Goal: Task Accomplishment & Management: Manage account settings

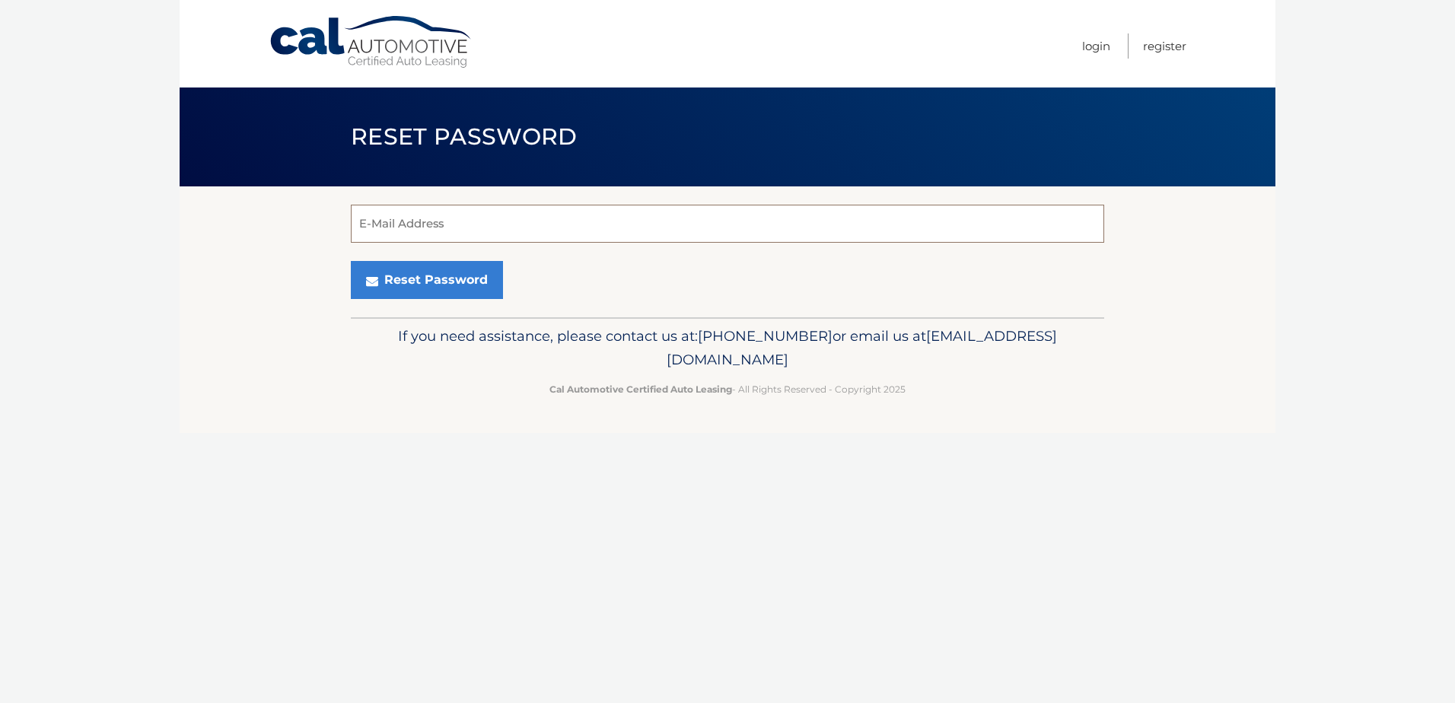
click at [479, 221] on input "E-Mail Address" at bounding box center [727, 224] width 753 height 38
type input "VINCENTMATONTI7@GMAIL.COM"
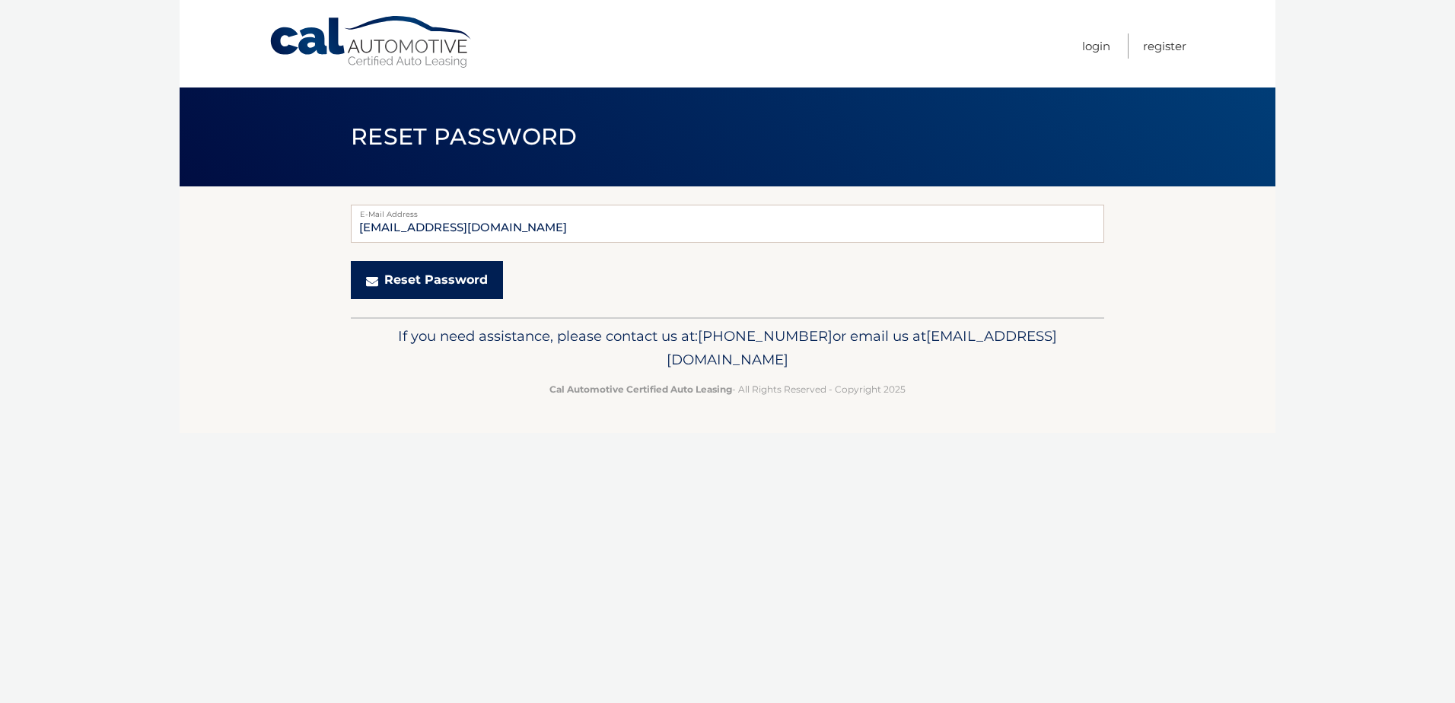
click at [441, 278] on button "Reset Password" at bounding box center [427, 280] width 152 height 38
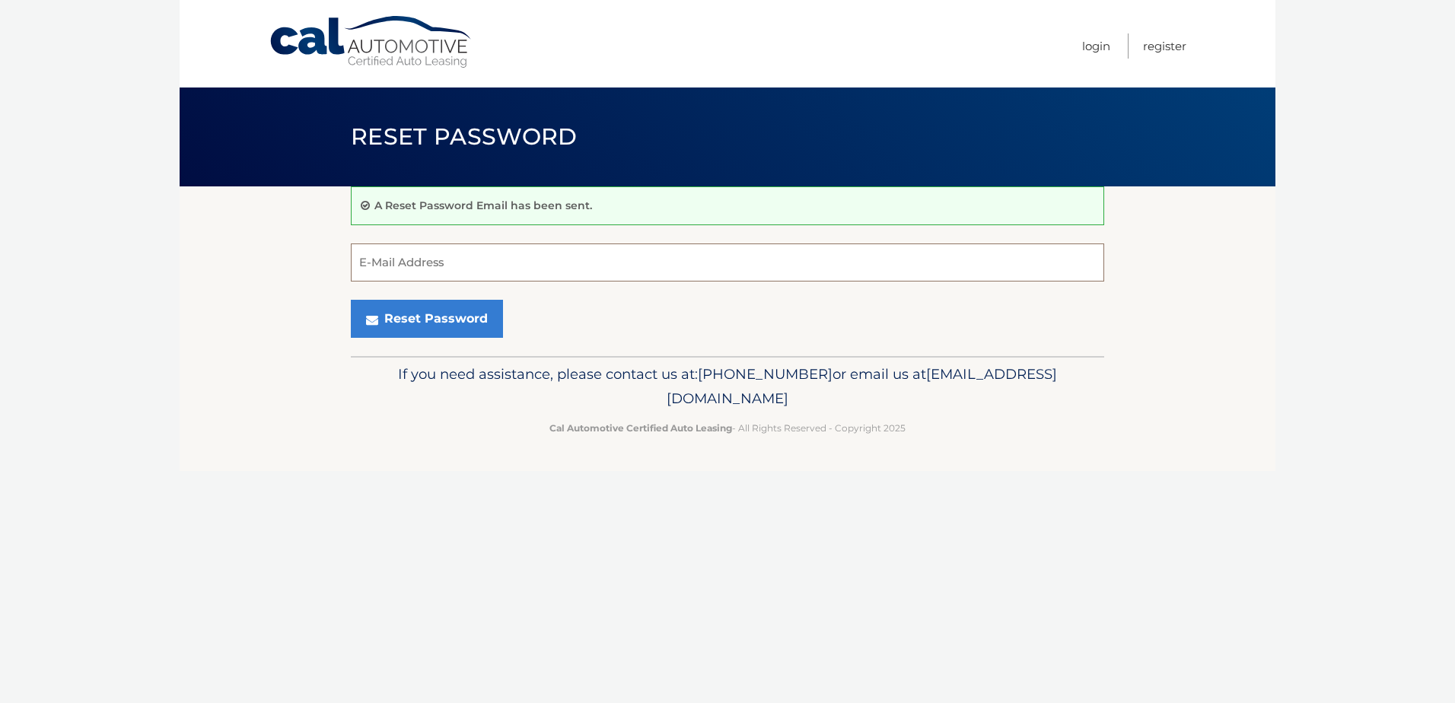
click at [461, 261] on input "E-Mail Address" at bounding box center [727, 262] width 753 height 38
type input "VINCENTMATONTI7@GMAIL.COM"
click at [1097, 49] on link "Login" at bounding box center [1096, 45] width 28 height 25
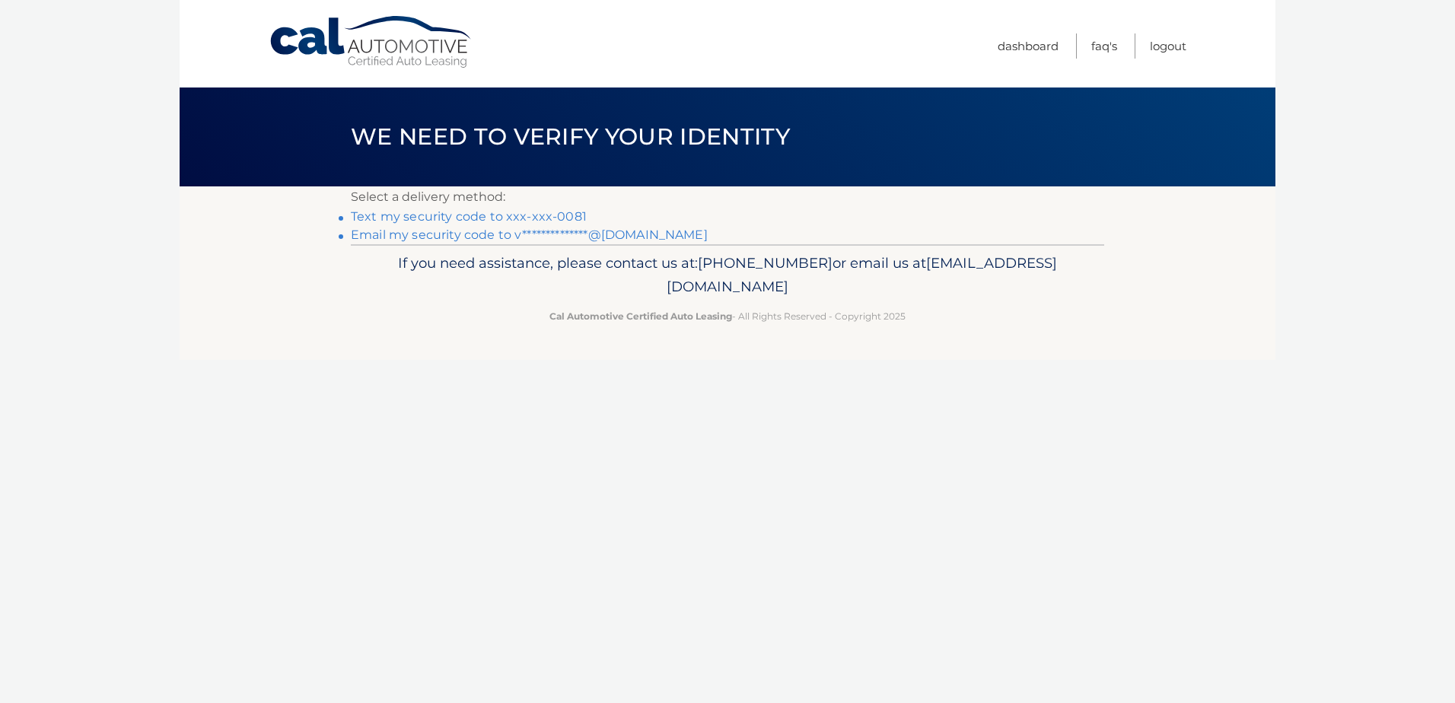
click at [447, 217] on link "Text my security code to xxx-xxx-0081" at bounding box center [469, 216] width 236 height 14
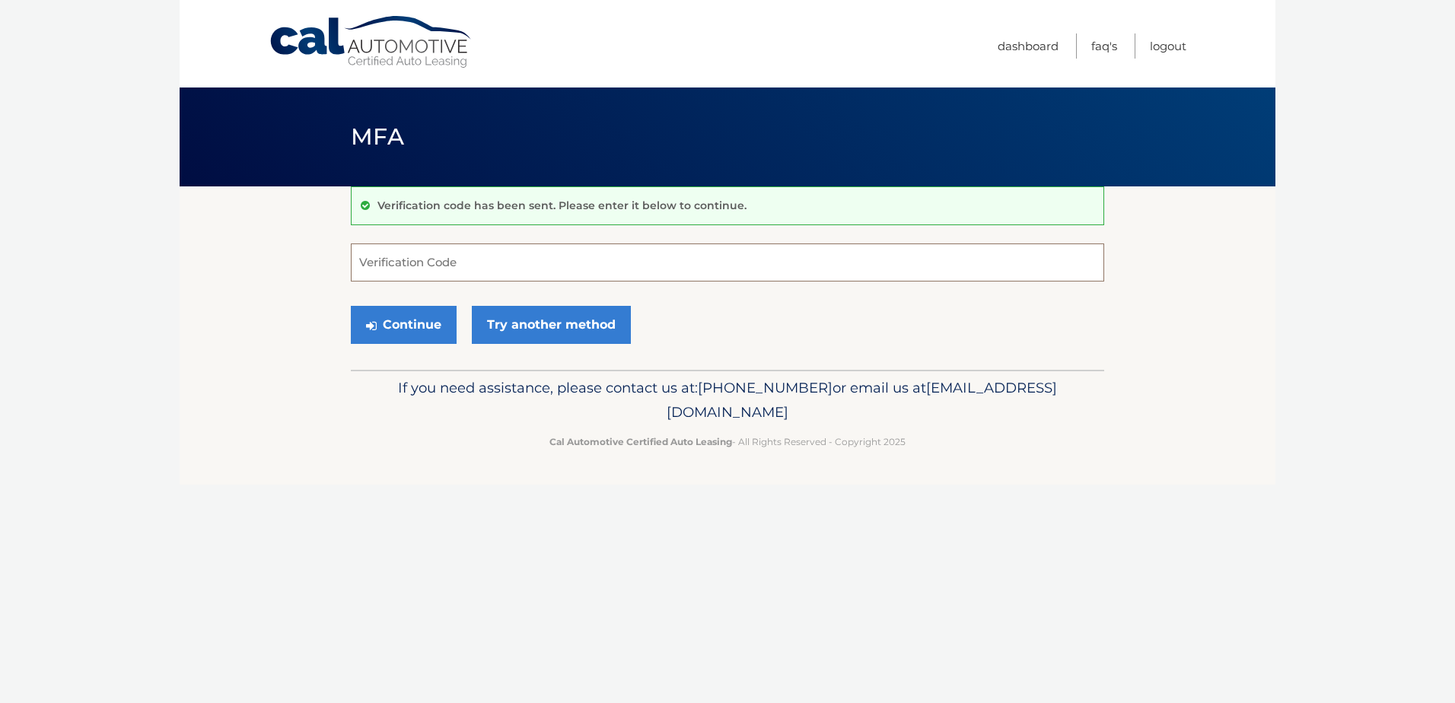
click at [409, 271] on input "Verification Code" at bounding box center [727, 262] width 753 height 38
type input "985496"
click at [391, 328] on button "Continue" at bounding box center [404, 325] width 106 height 38
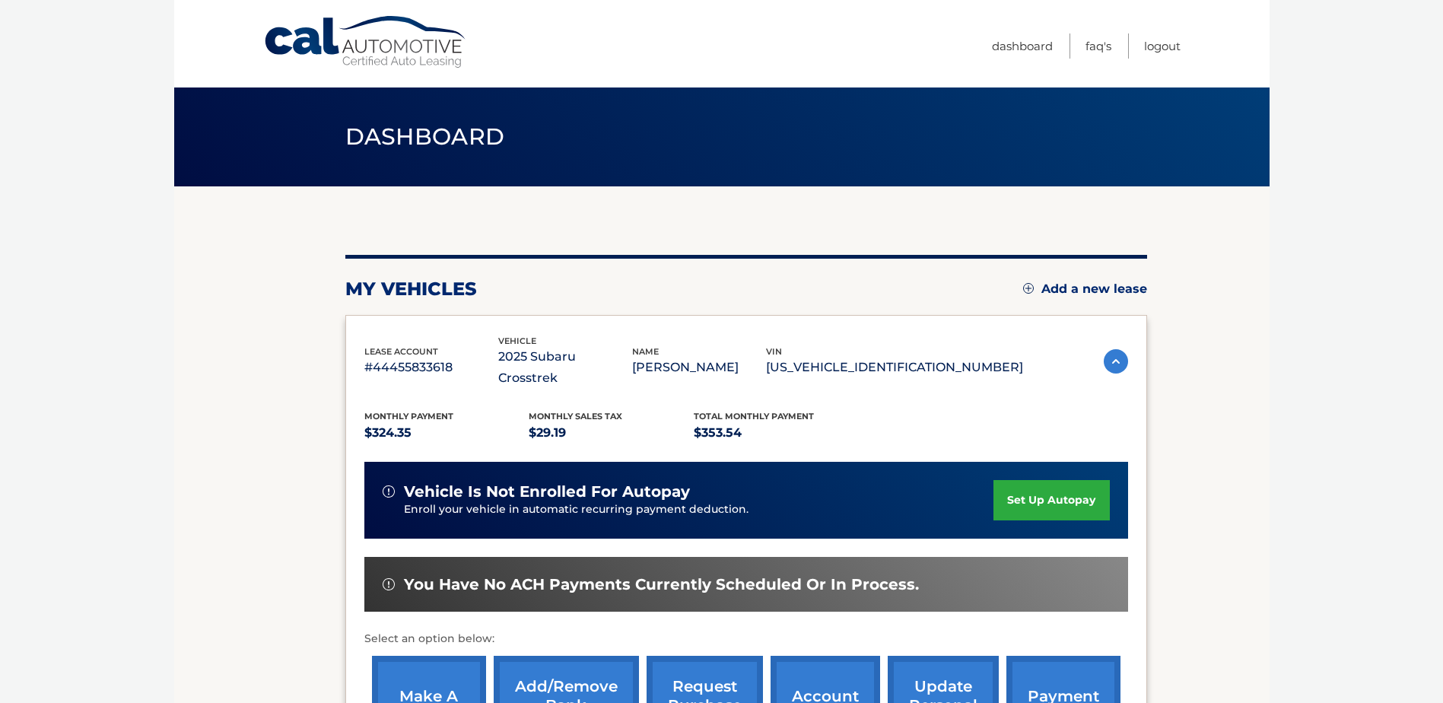
click at [450, 681] on link "make a payment" at bounding box center [429, 706] width 114 height 100
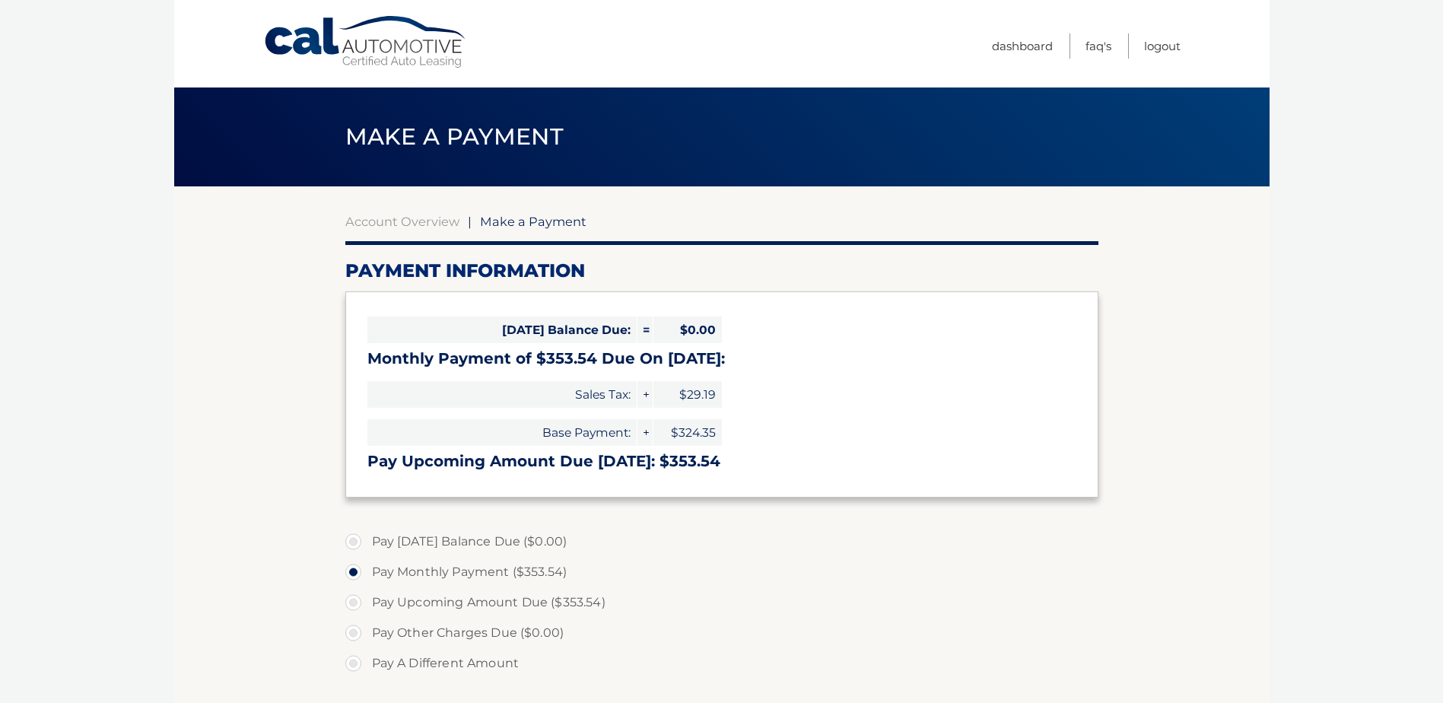
select select "Mzk1MjdjN2QtNzc5MS00MmYyLTgxZDItZGRmOTU4ZGQ0NWM5"
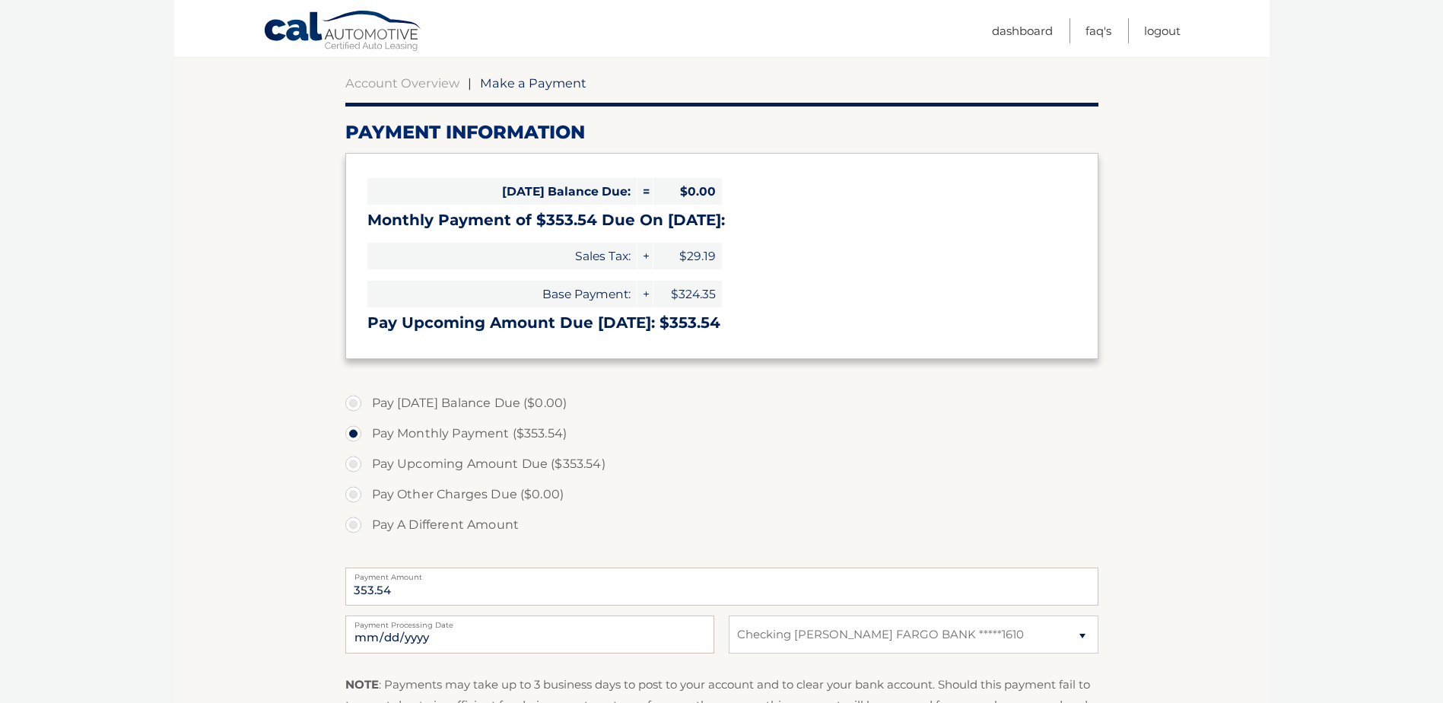
scroll to position [140, 0]
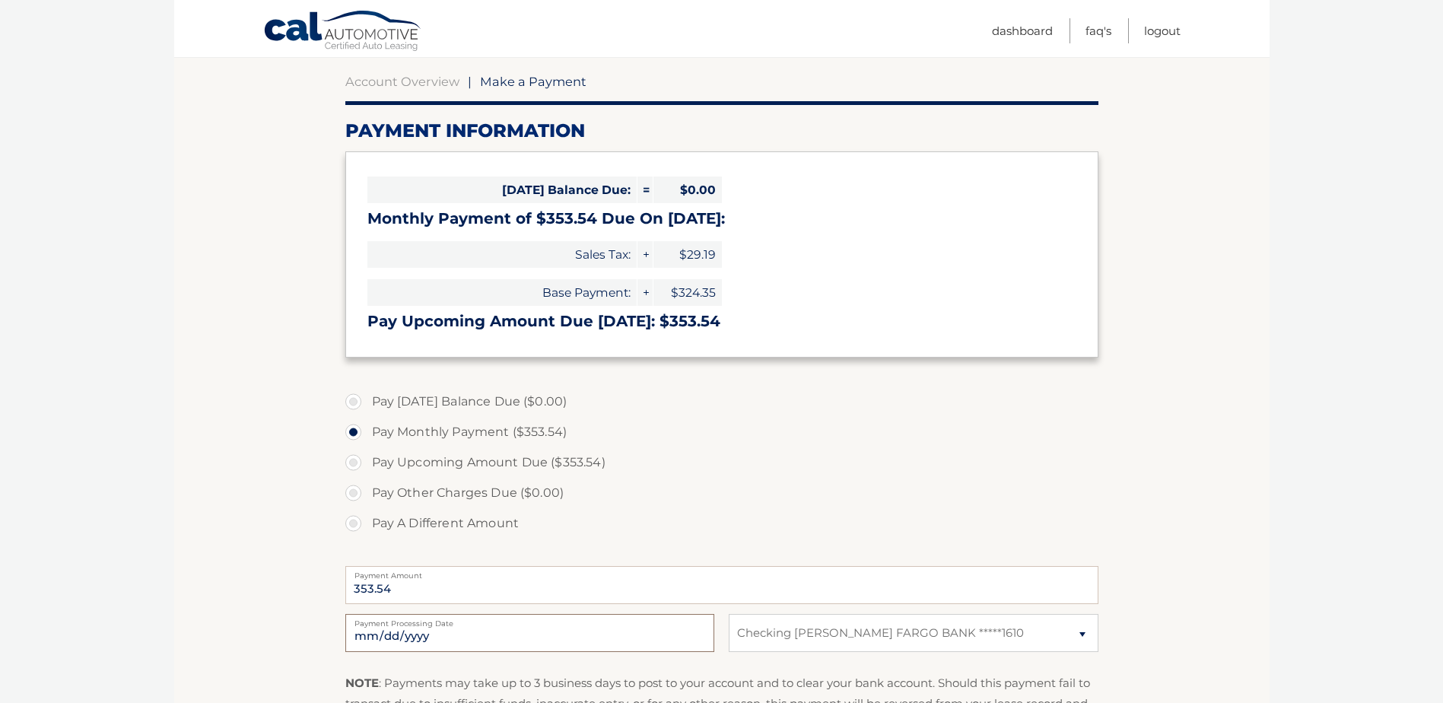
click at [515, 632] on input "2025-10-13" at bounding box center [529, 633] width 369 height 38
type input "2025-10-17"
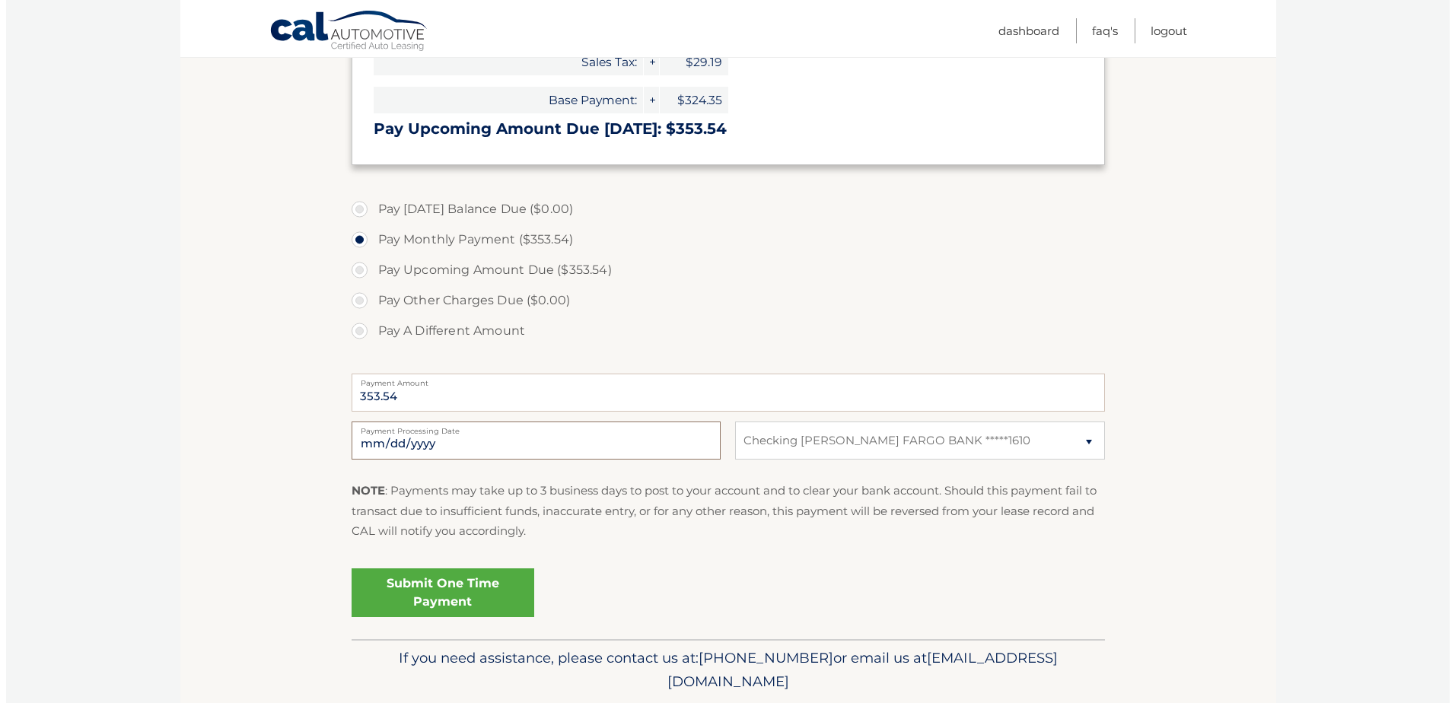
scroll to position [335, 0]
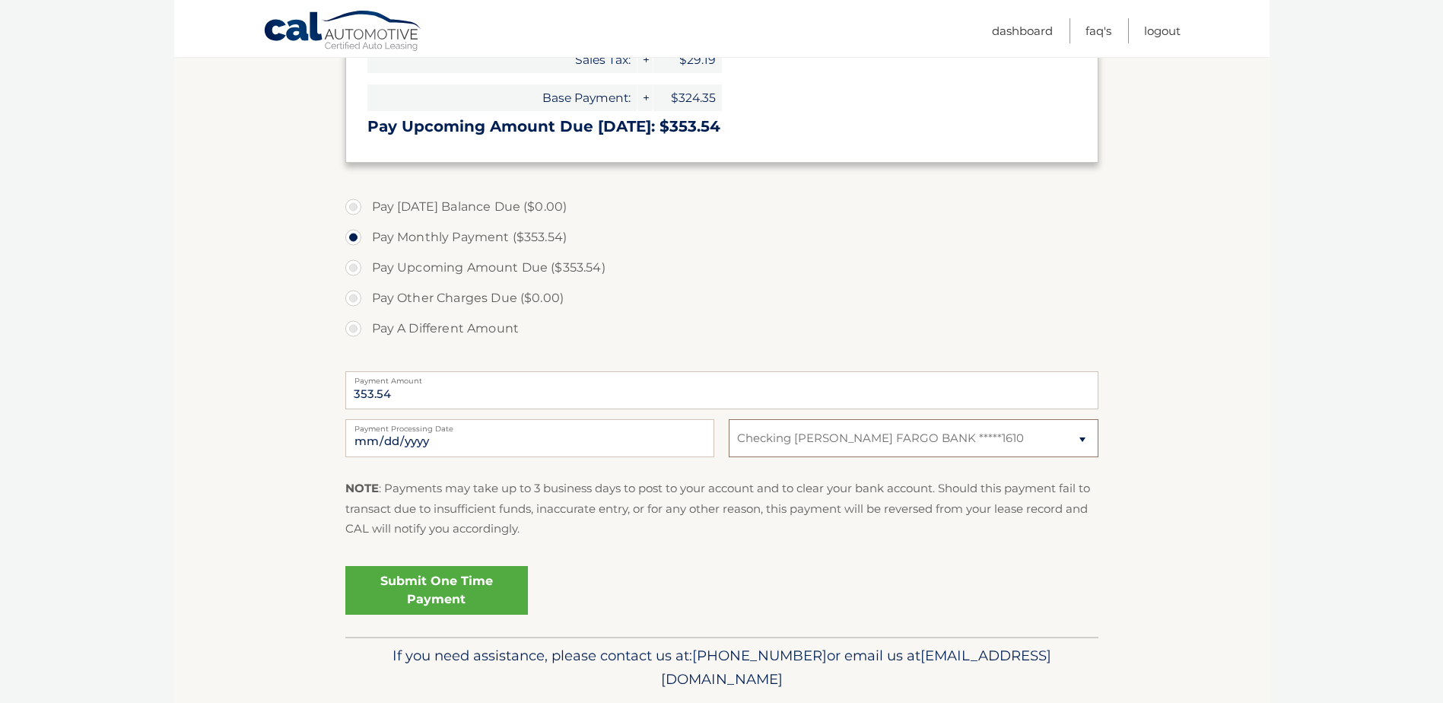
click at [1087, 448] on select "Select Bank Account Checking WELLS FARGO BANK *****1610" at bounding box center [913, 438] width 369 height 38
click at [729, 419] on select "Select Bank Account Checking WELLS FARGO BANK *****1610" at bounding box center [913, 438] width 369 height 38
click at [919, 546] on div "NOTE : Payments may take up to 3 business days to post to your account and to c…" at bounding box center [721, 515] width 753 height 72
click at [442, 590] on link "Submit One Time Payment" at bounding box center [436, 590] width 183 height 49
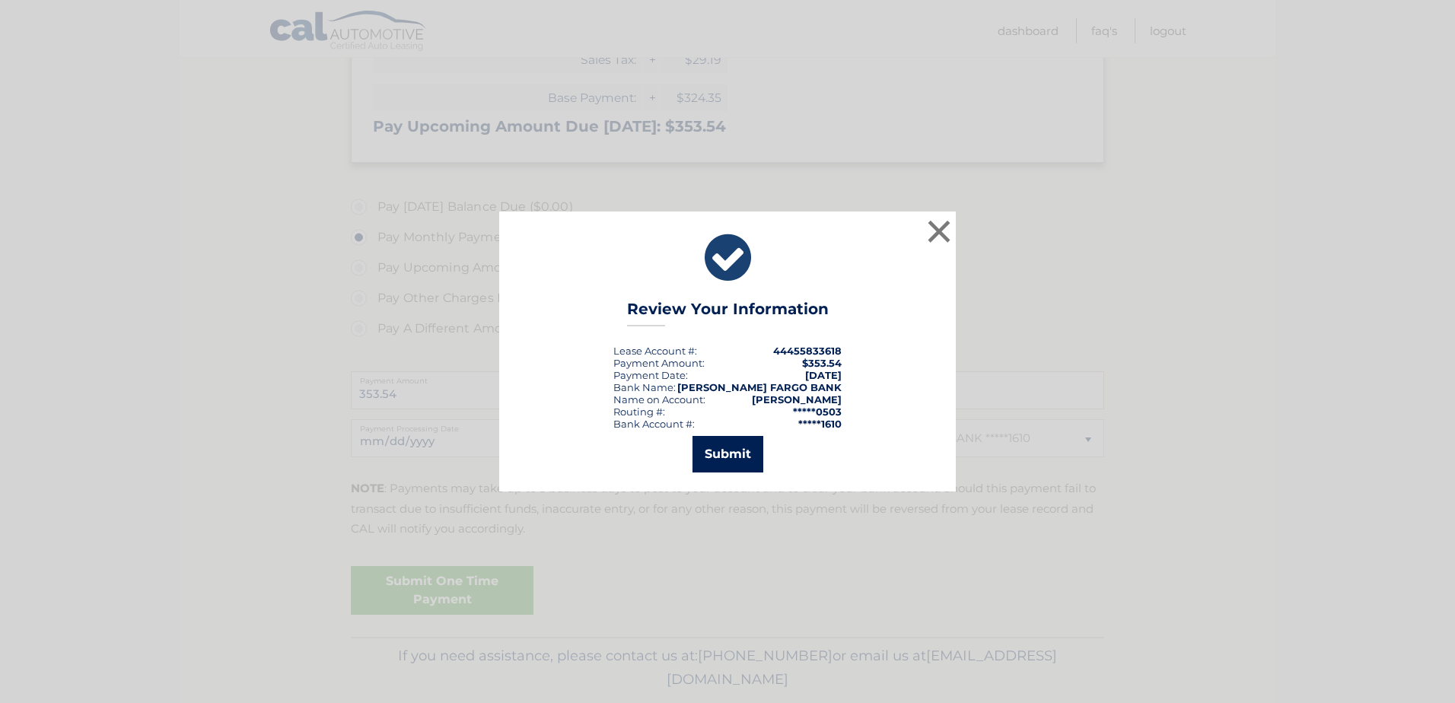
click at [741, 458] on button "Submit" at bounding box center [727, 454] width 71 height 37
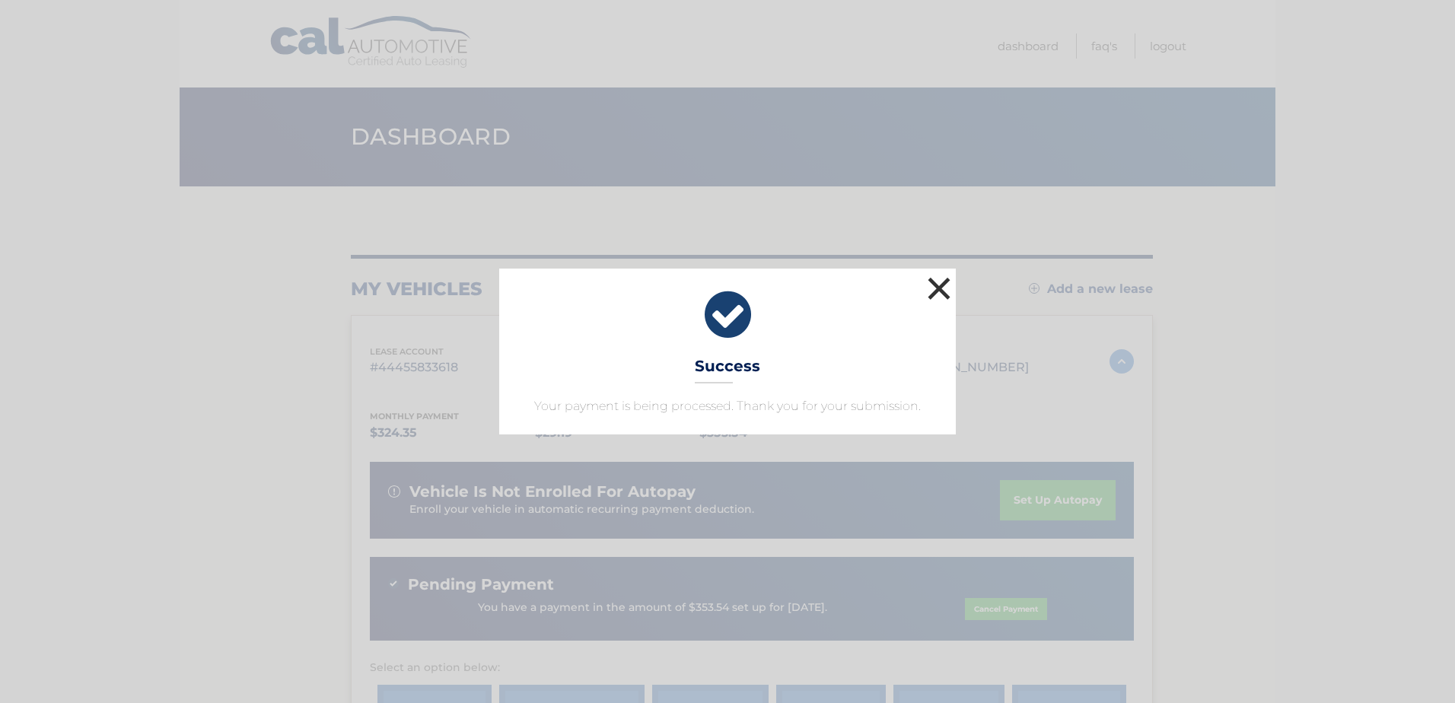
click at [941, 283] on button "×" at bounding box center [939, 288] width 30 height 30
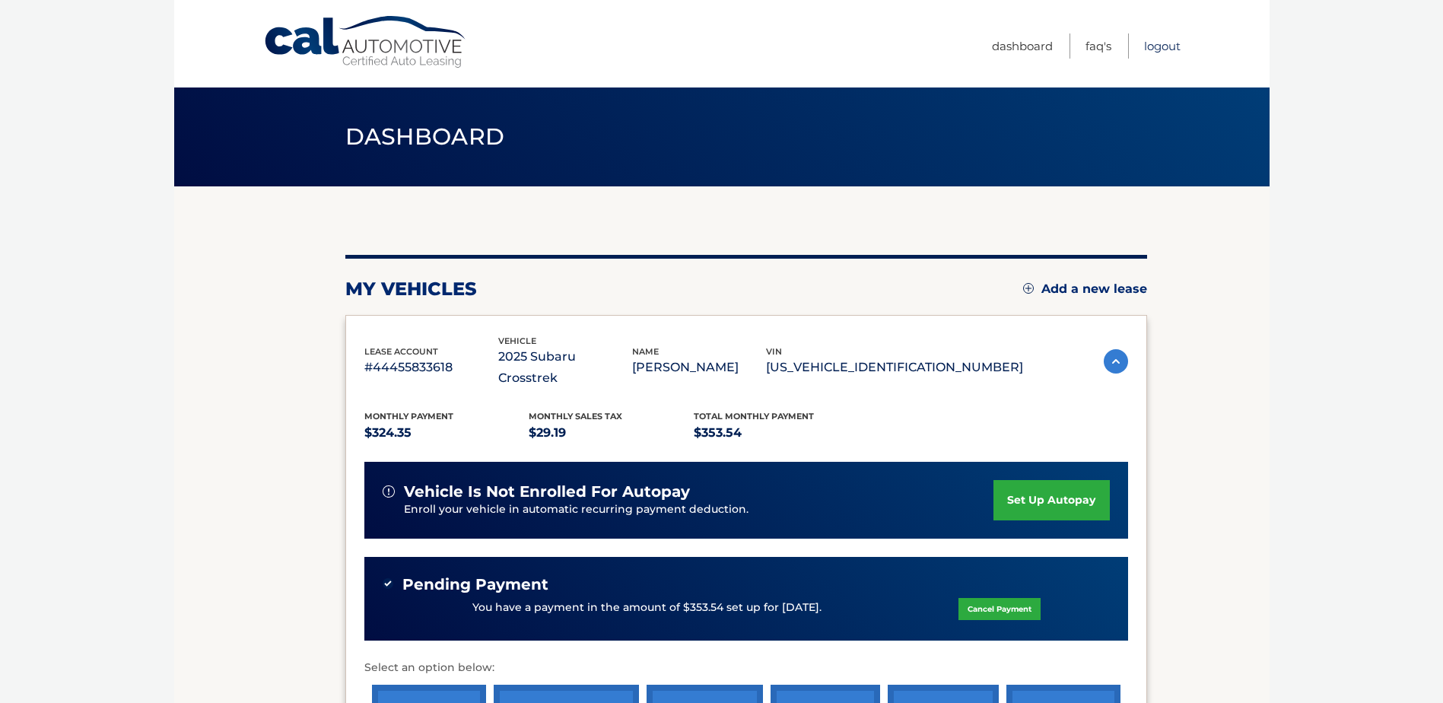
click at [1167, 42] on link "Logout" at bounding box center [1162, 45] width 37 height 25
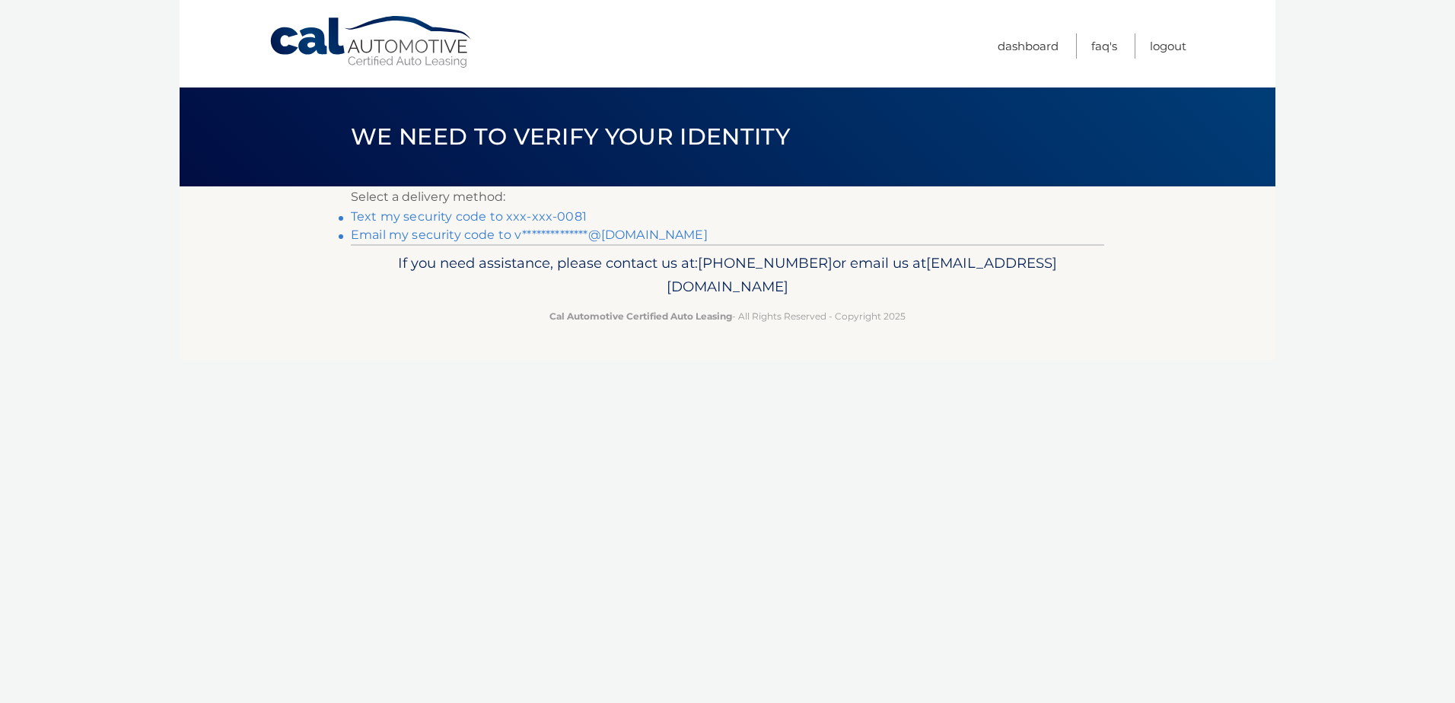
click at [516, 219] on link "Text my security code to xxx-xxx-0081" at bounding box center [469, 216] width 236 height 14
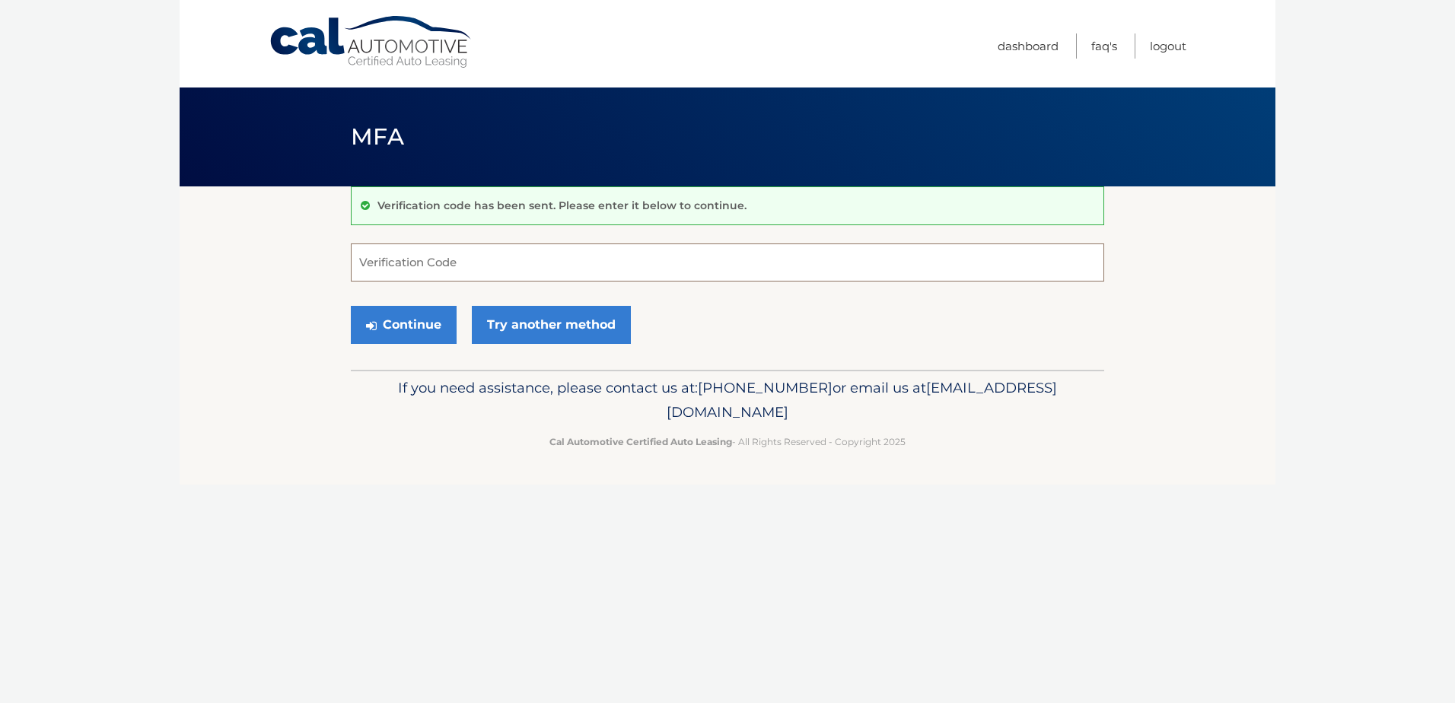
click at [441, 264] on input "Verification Code" at bounding box center [727, 262] width 753 height 38
type input "535481"
click at [393, 322] on button "Continue" at bounding box center [404, 325] width 106 height 38
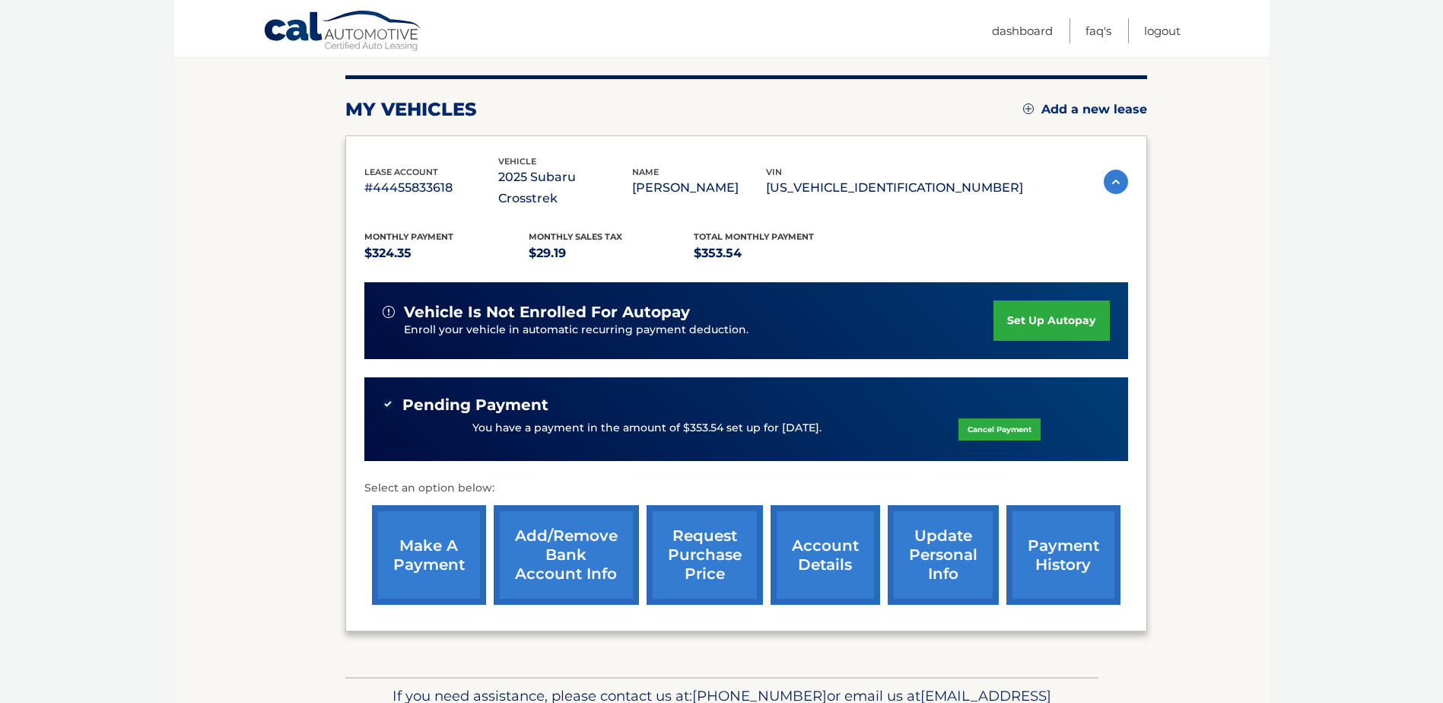
scroll to position [189, 0]
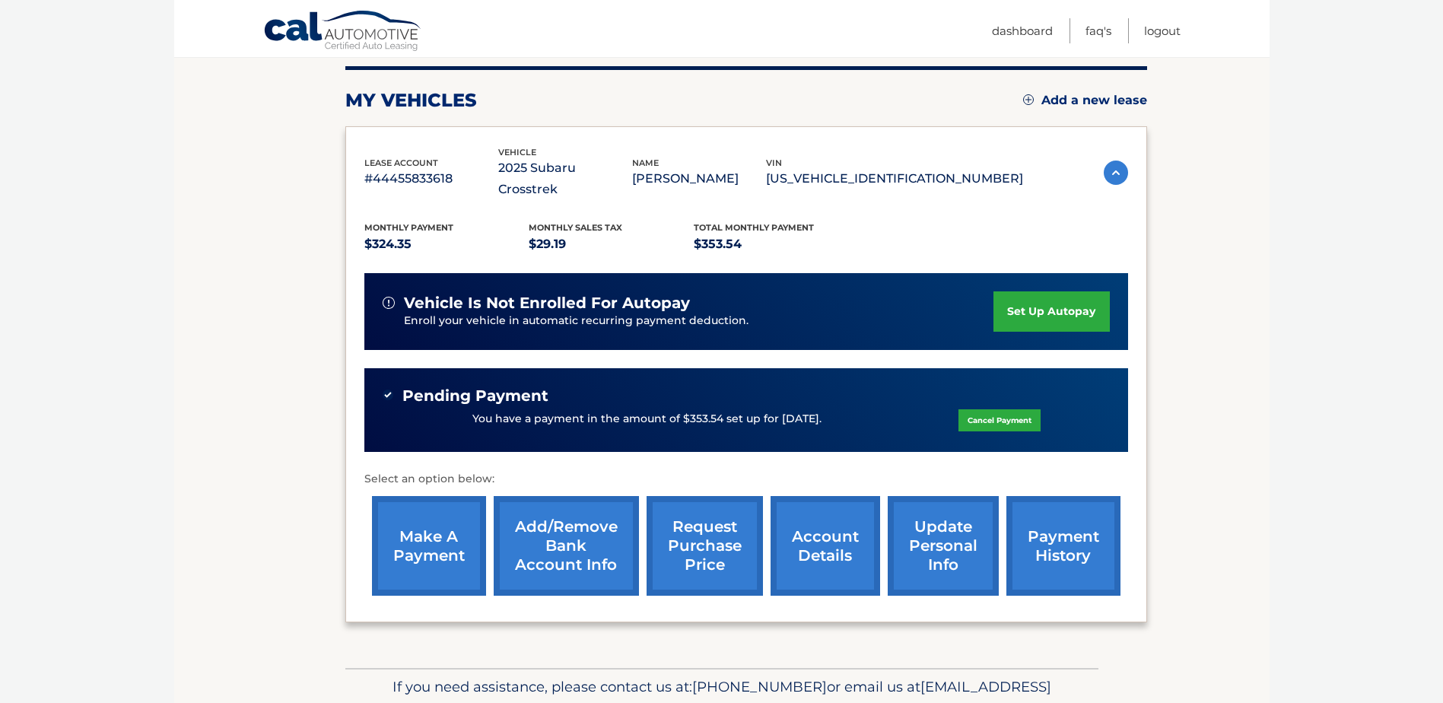
click at [797, 527] on link "account details" at bounding box center [826, 546] width 110 height 100
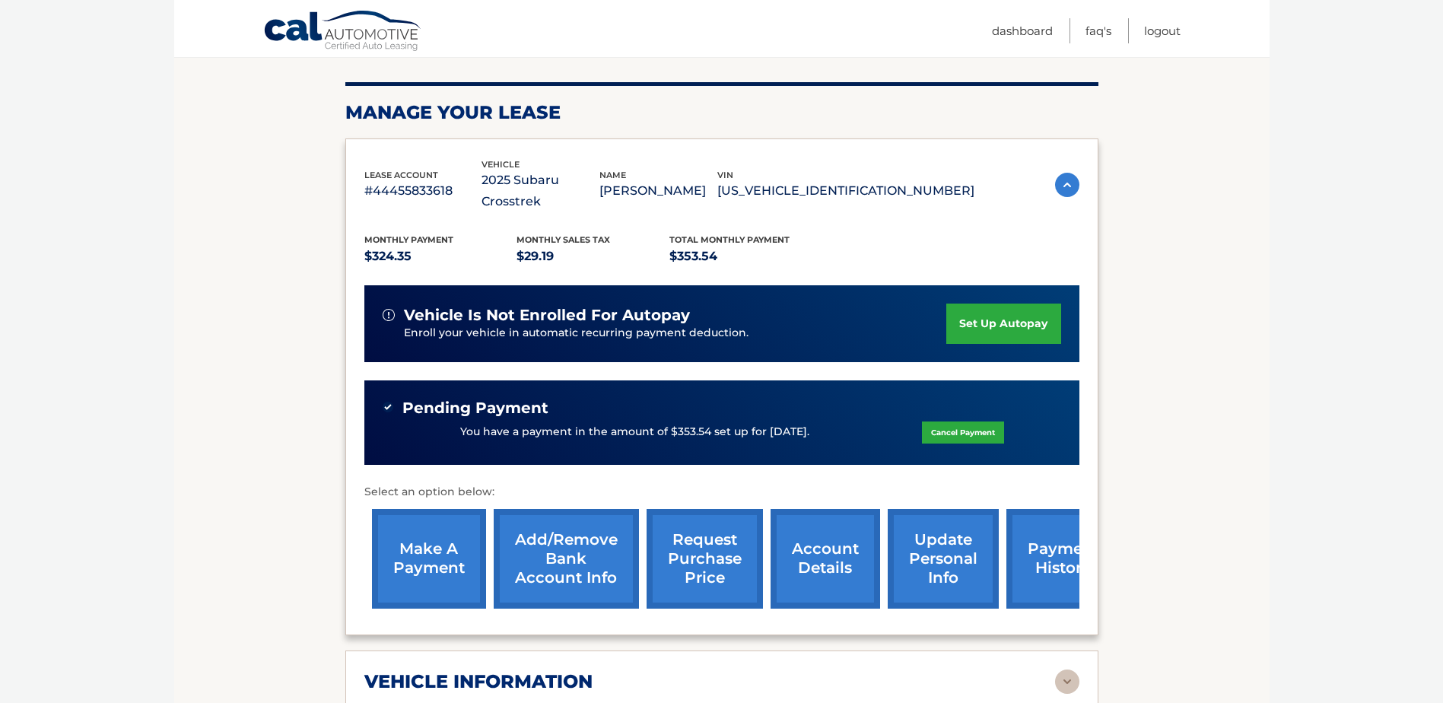
scroll to position [160, 0]
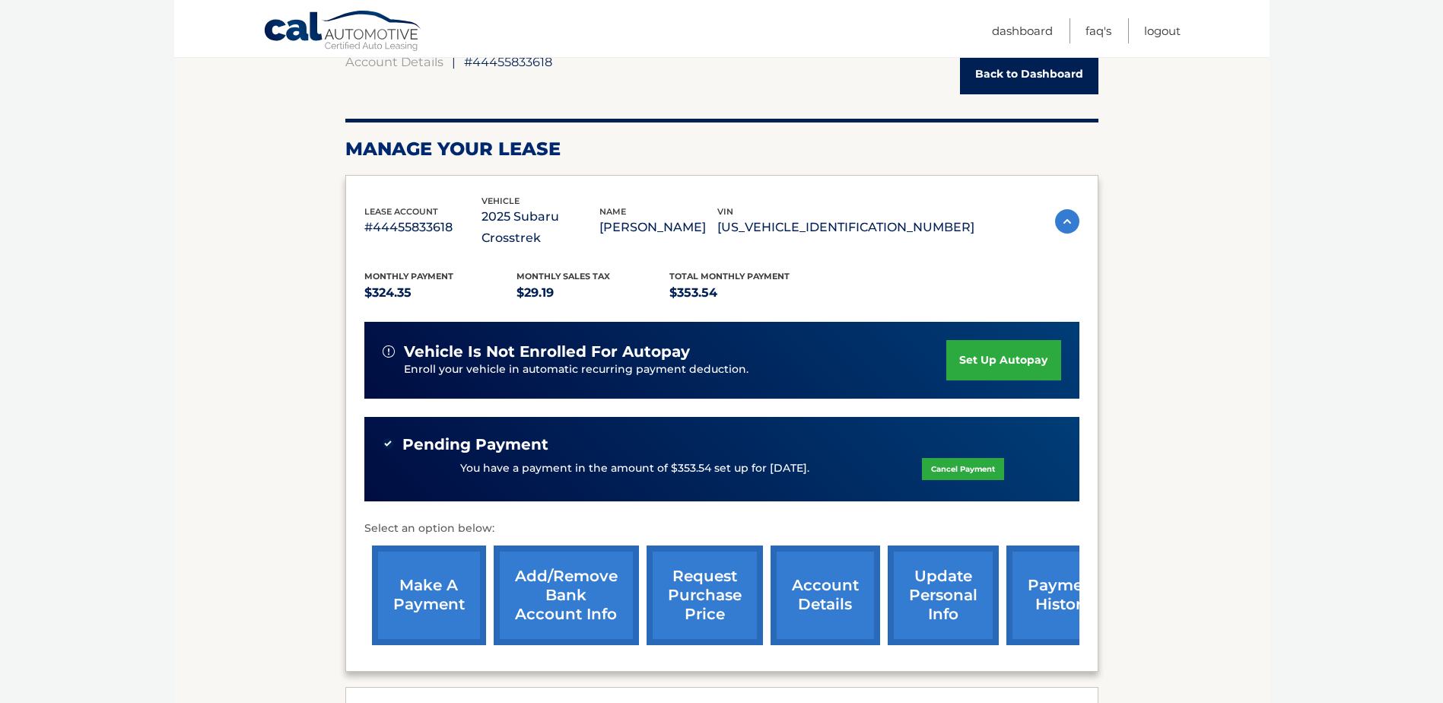
click at [925, 562] on link "update personal info" at bounding box center [943, 596] width 111 height 100
click at [538, 565] on link "Add/Remove bank account info" at bounding box center [566, 596] width 145 height 100
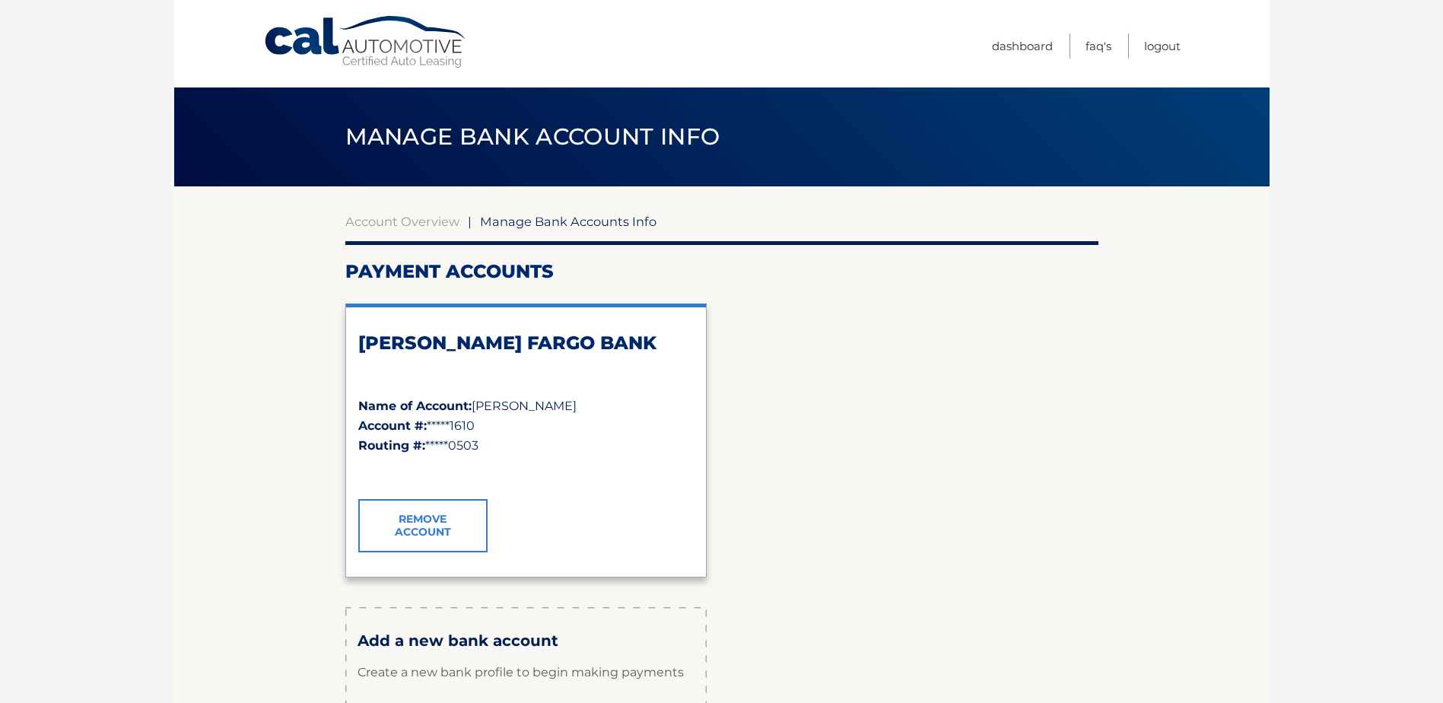
click at [450, 528] on link "Remove Account" at bounding box center [422, 525] width 129 height 53
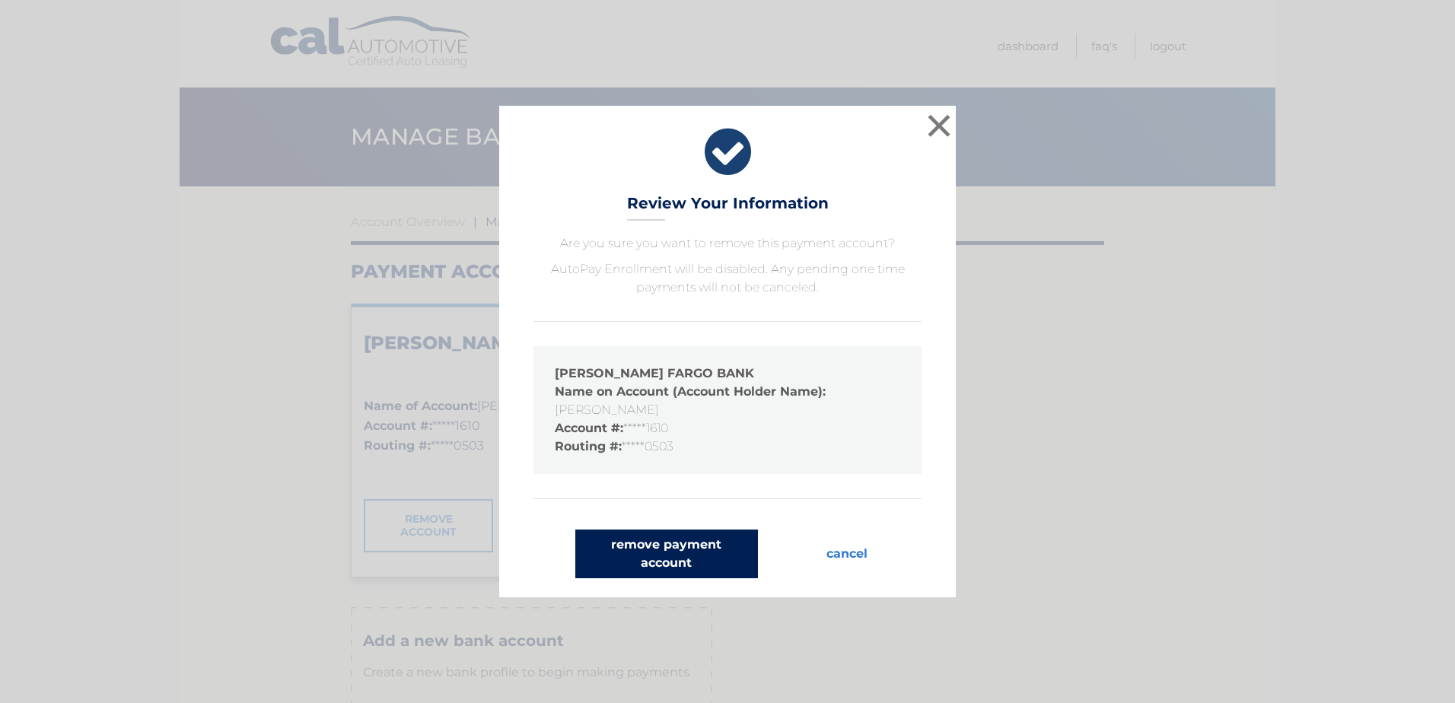
click at [675, 562] on button "remove payment account" at bounding box center [666, 554] width 183 height 49
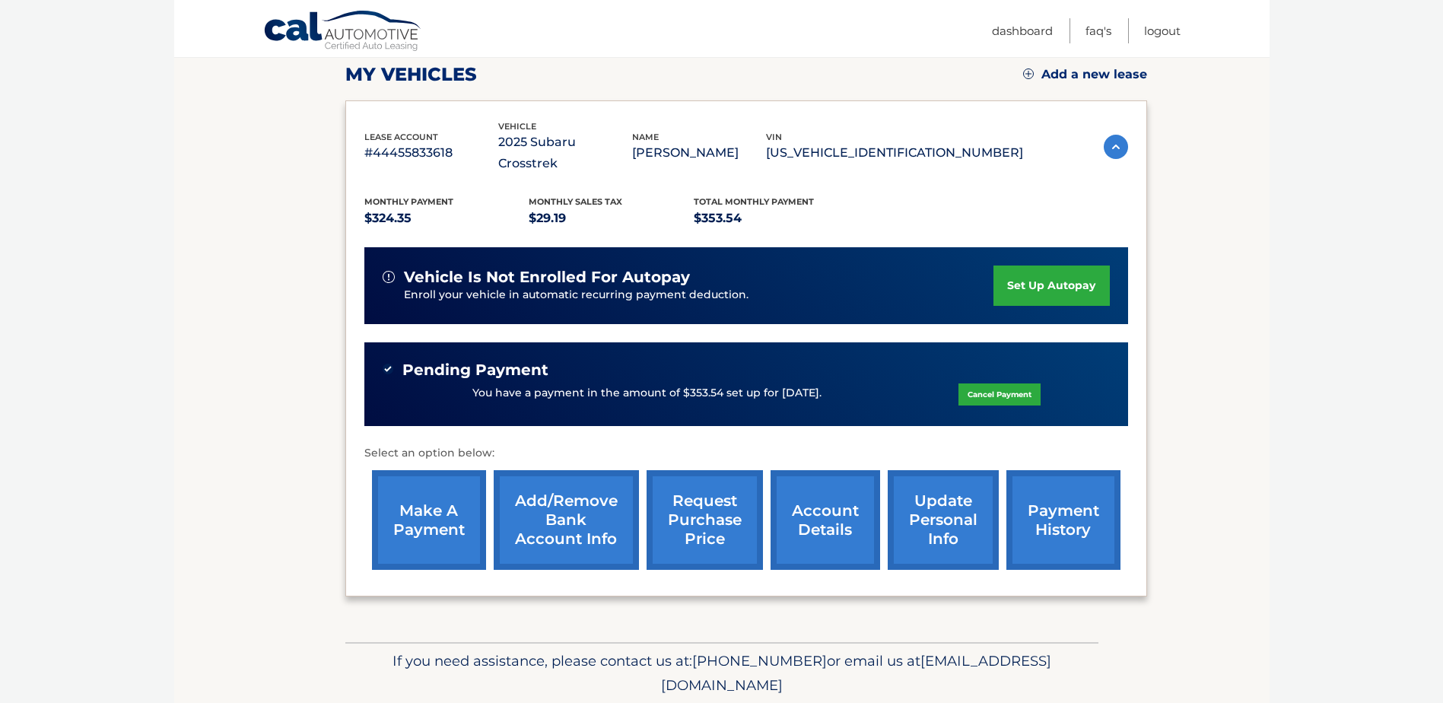
scroll to position [248, 0]
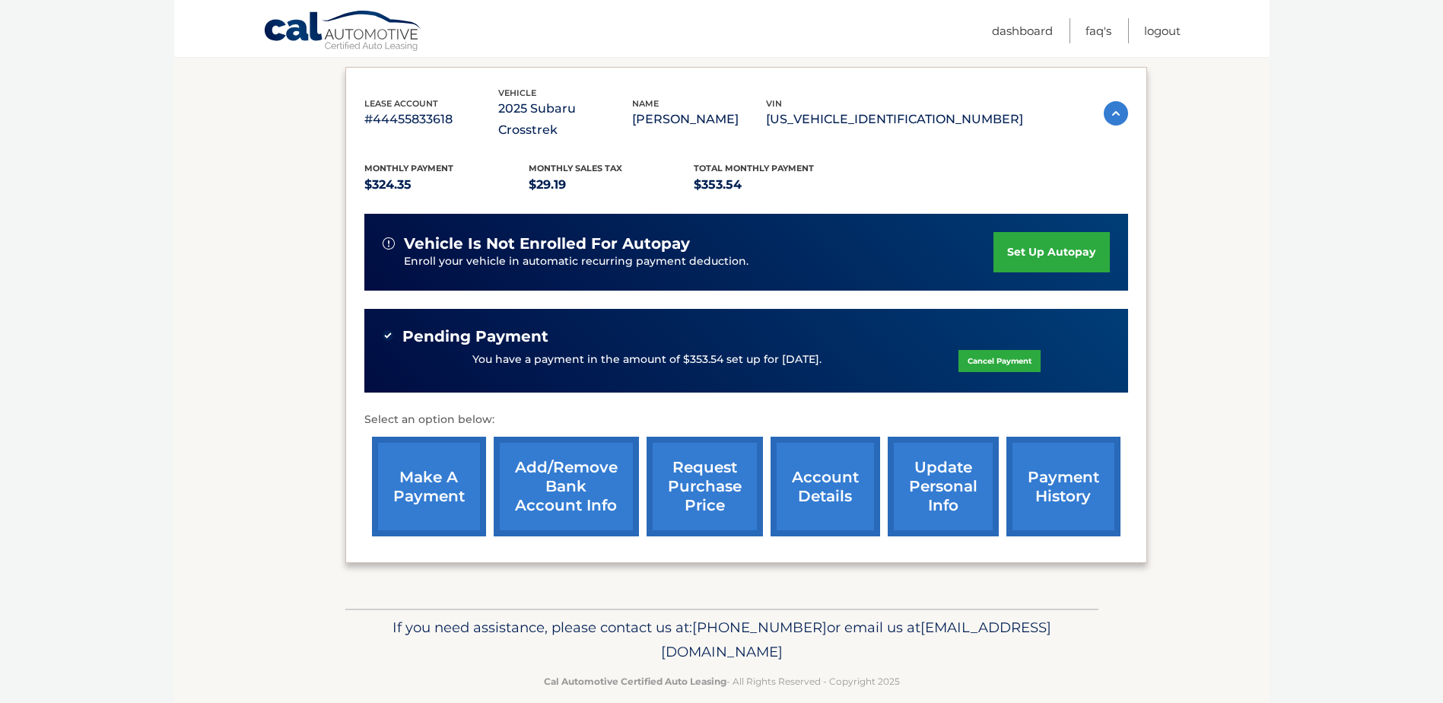
click at [579, 468] on link "Add/Remove bank account info" at bounding box center [566, 487] width 145 height 100
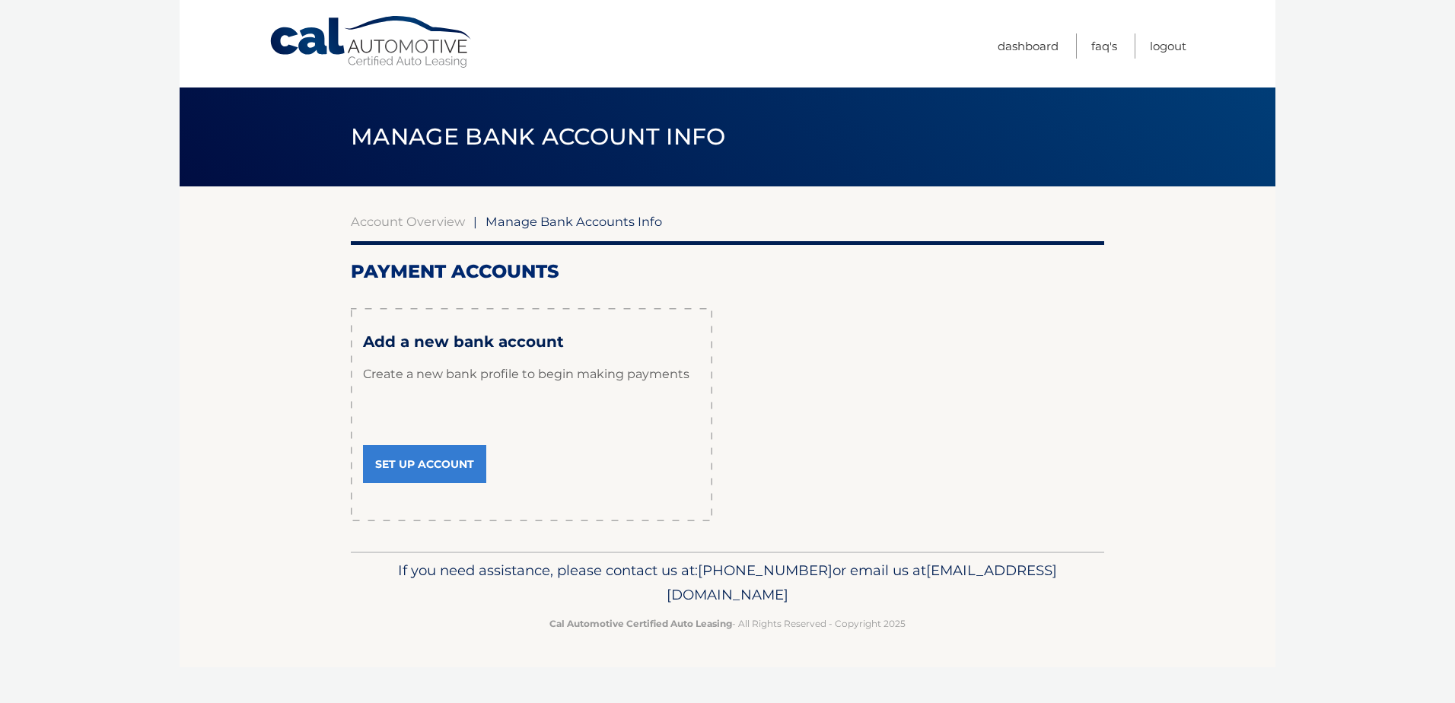
click at [419, 473] on link "Set Up Account" at bounding box center [424, 464] width 123 height 38
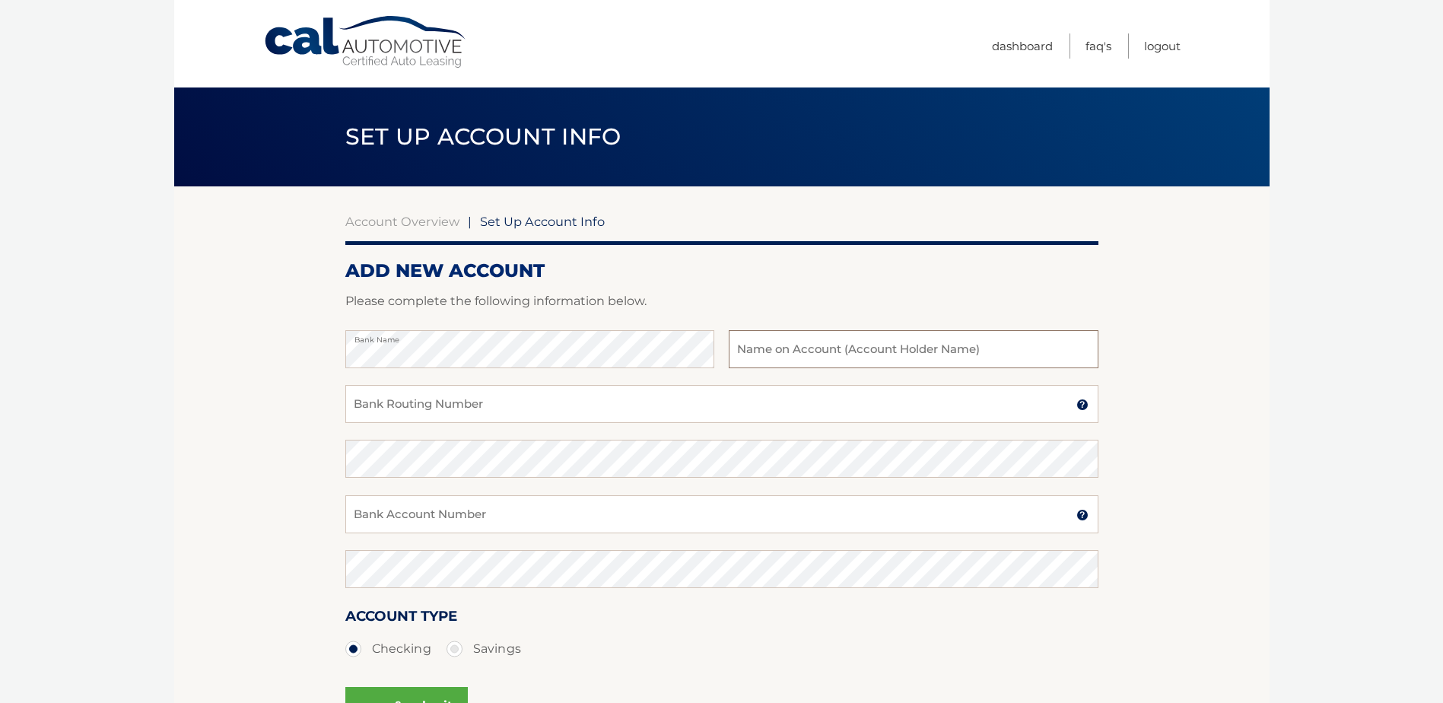
click at [759, 358] on input "text" at bounding box center [913, 349] width 369 height 38
type input "[PERSON_NAME]"
click at [527, 404] on input "Bank Routing Number" at bounding box center [721, 404] width 753 height 38
type input "031000503"
drag, startPoint x: 421, startPoint y: 408, endPoint x: 351, endPoint y: 412, distance: 70.1
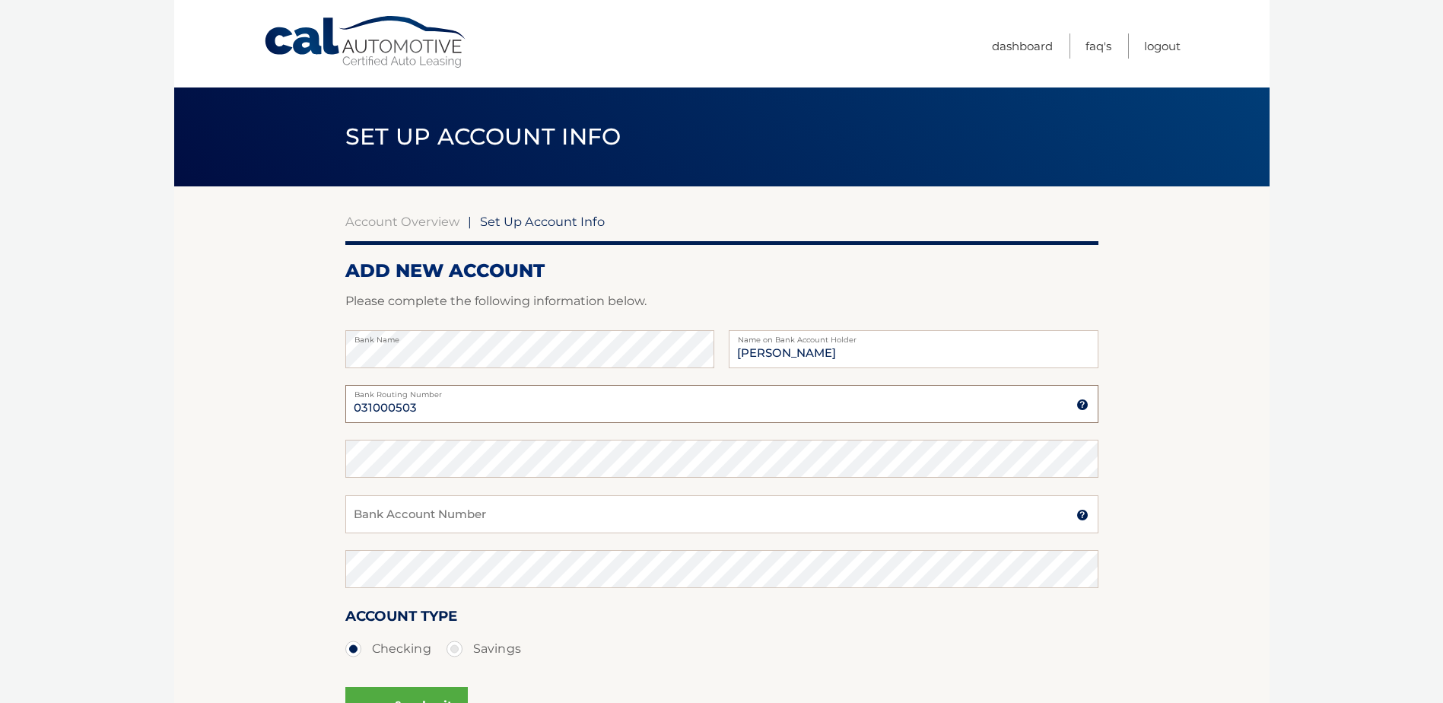
click at [351, 412] on input "031000503" at bounding box center [721, 404] width 753 height 38
click at [373, 518] on input "Bank Account Number" at bounding box center [721, 514] width 753 height 38
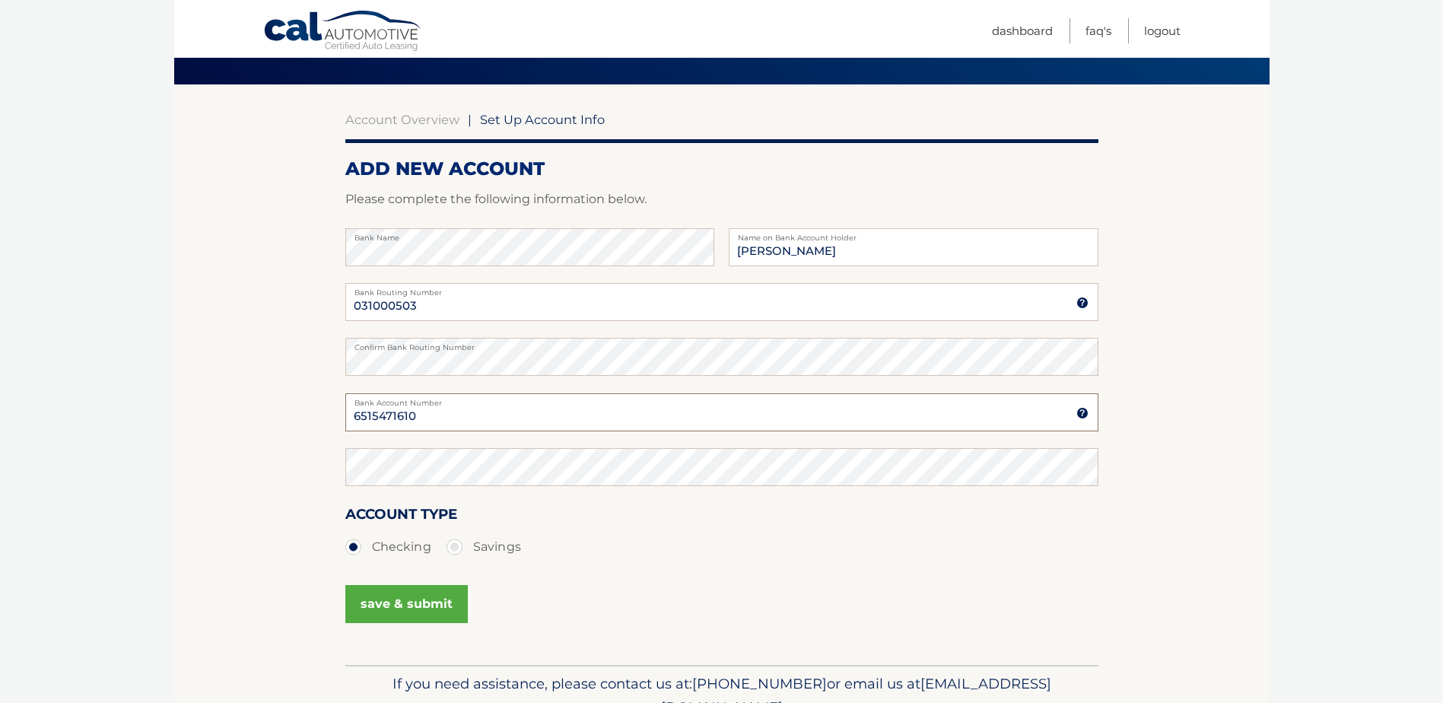
scroll to position [113, 0]
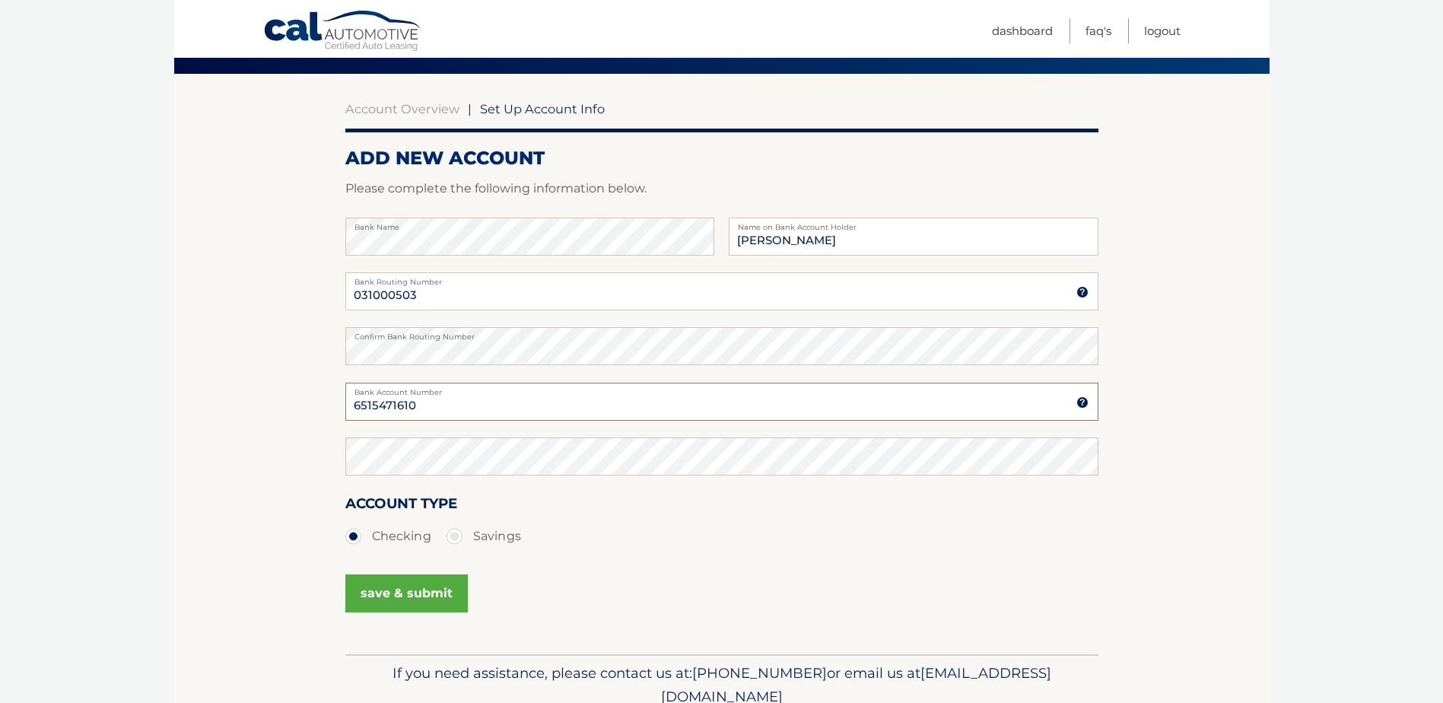
type input "6515471610"
click at [396, 585] on button "save & submit" at bounding box center [406, 594] width 123 height 38
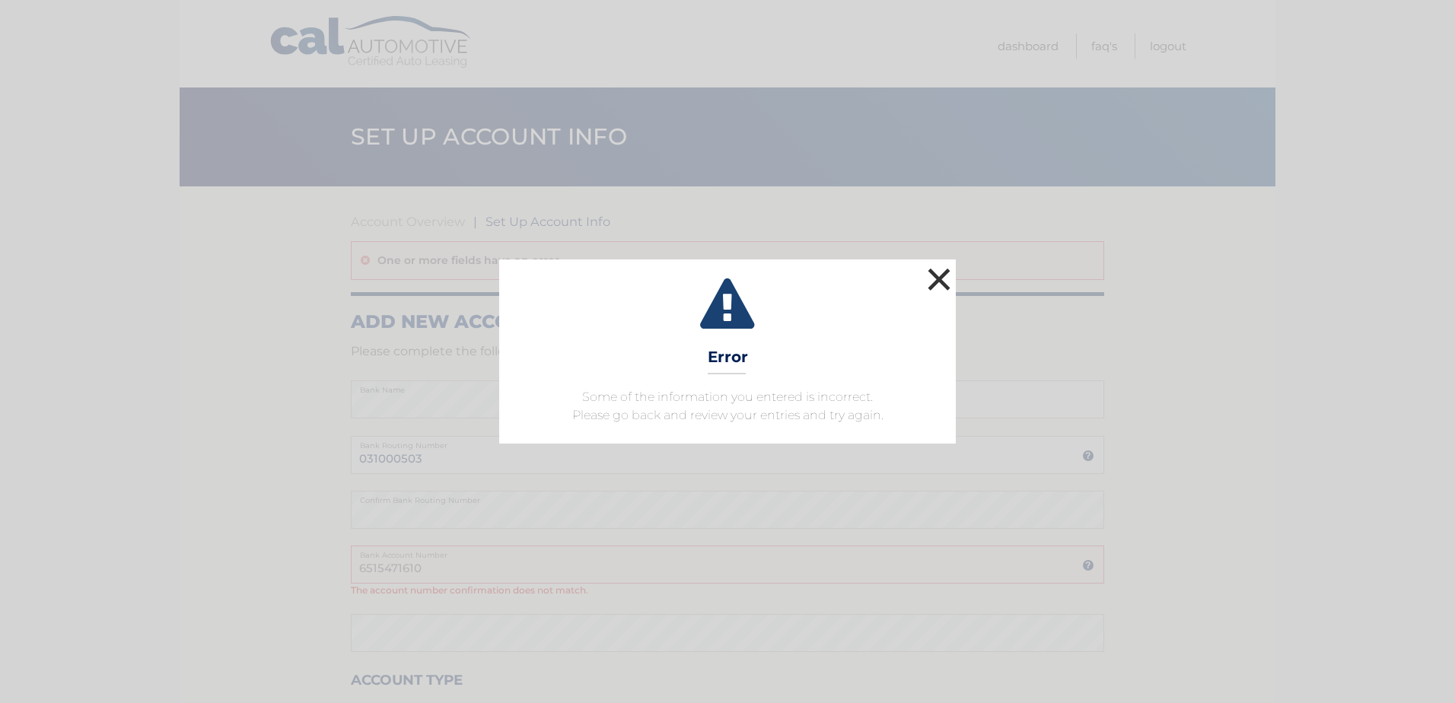
click at [931, 281] on button "×" at bounding box center [939, 279] width 30 height 30
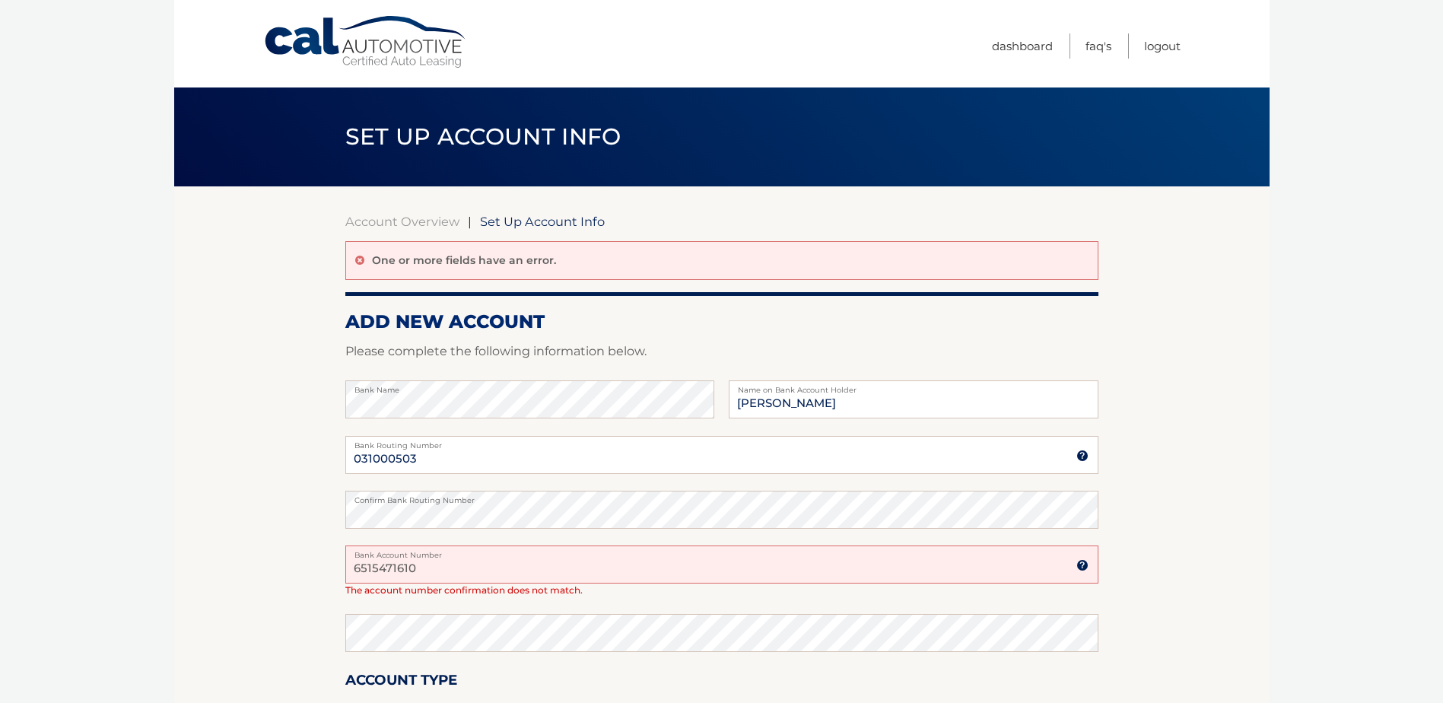
click at [439, 565] on input "6515471610" at bounding box center [721, 565] width 753 height 38
type input "6"
type input "6515471610"
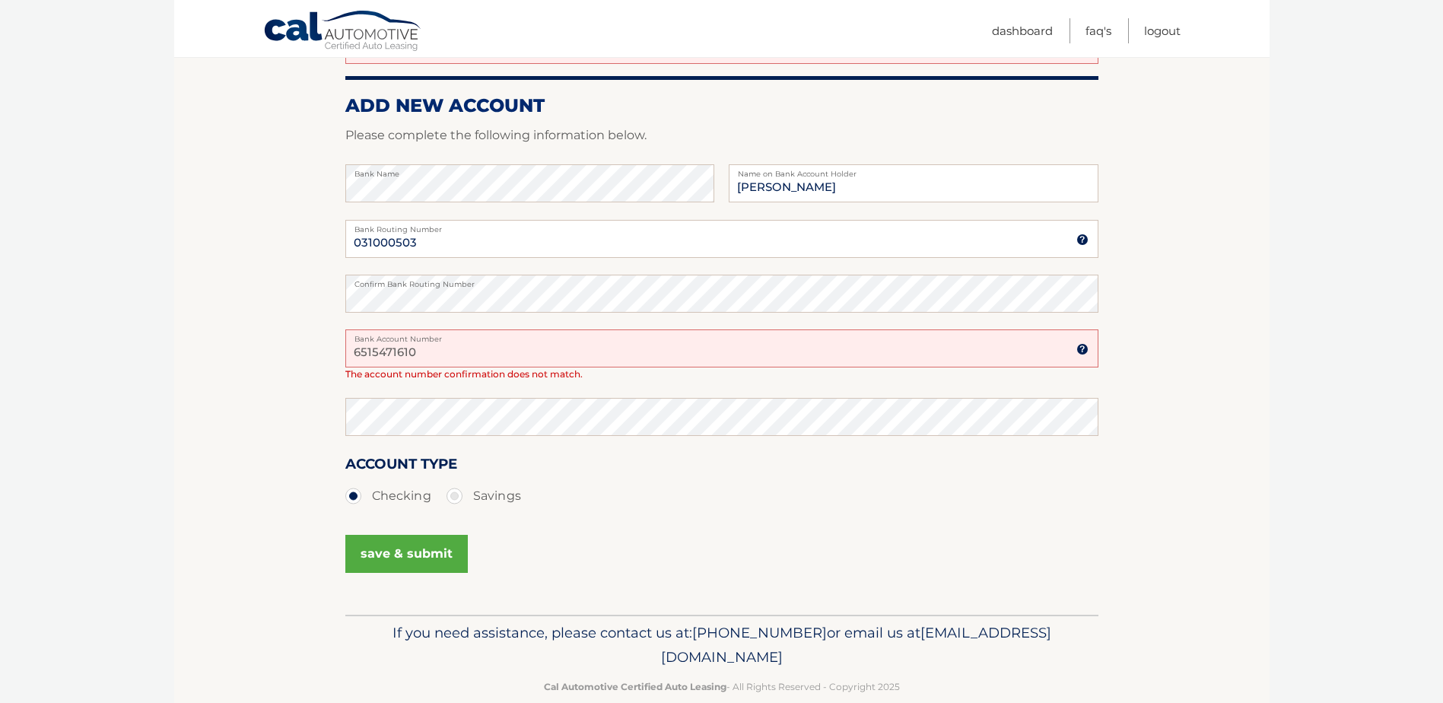
scroll to position [225, 0]
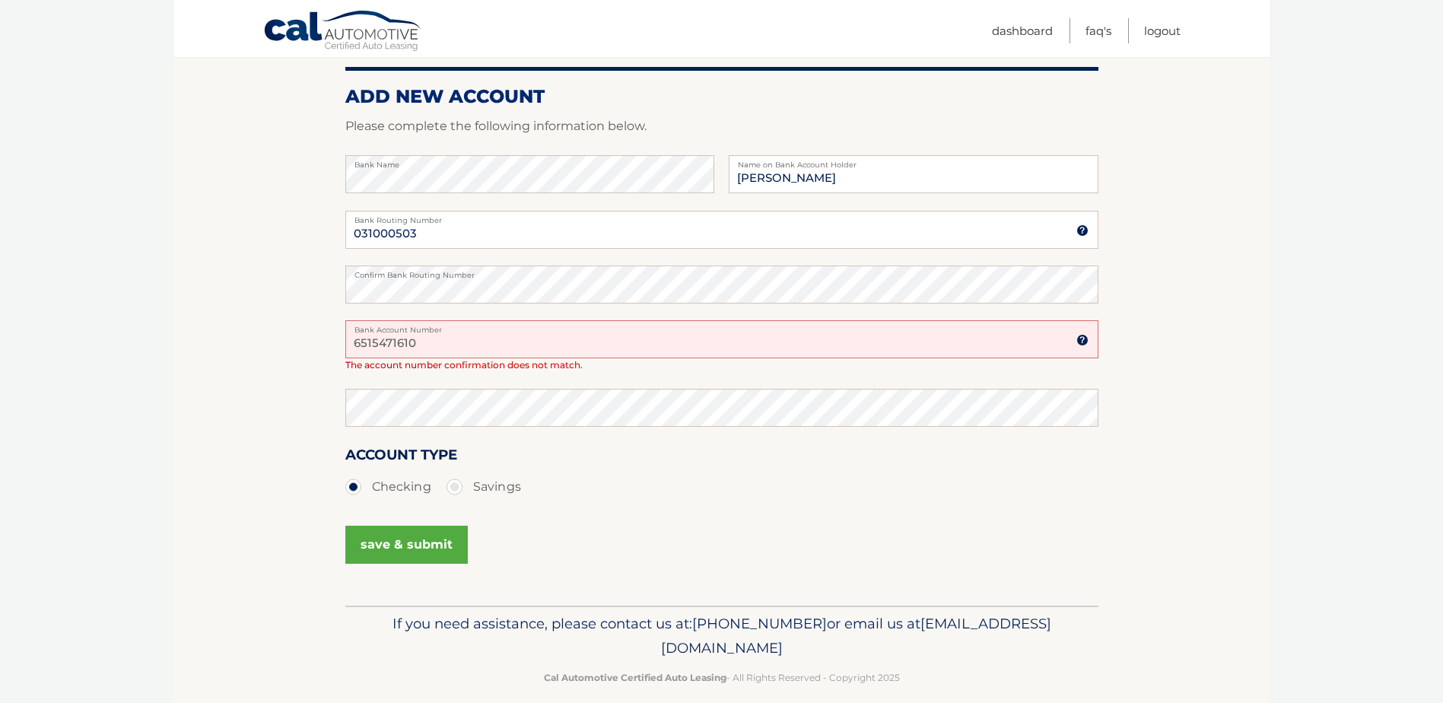
click at [431, 543] on button "save & submit" at bounding box center [406, 545] width 123 height 38
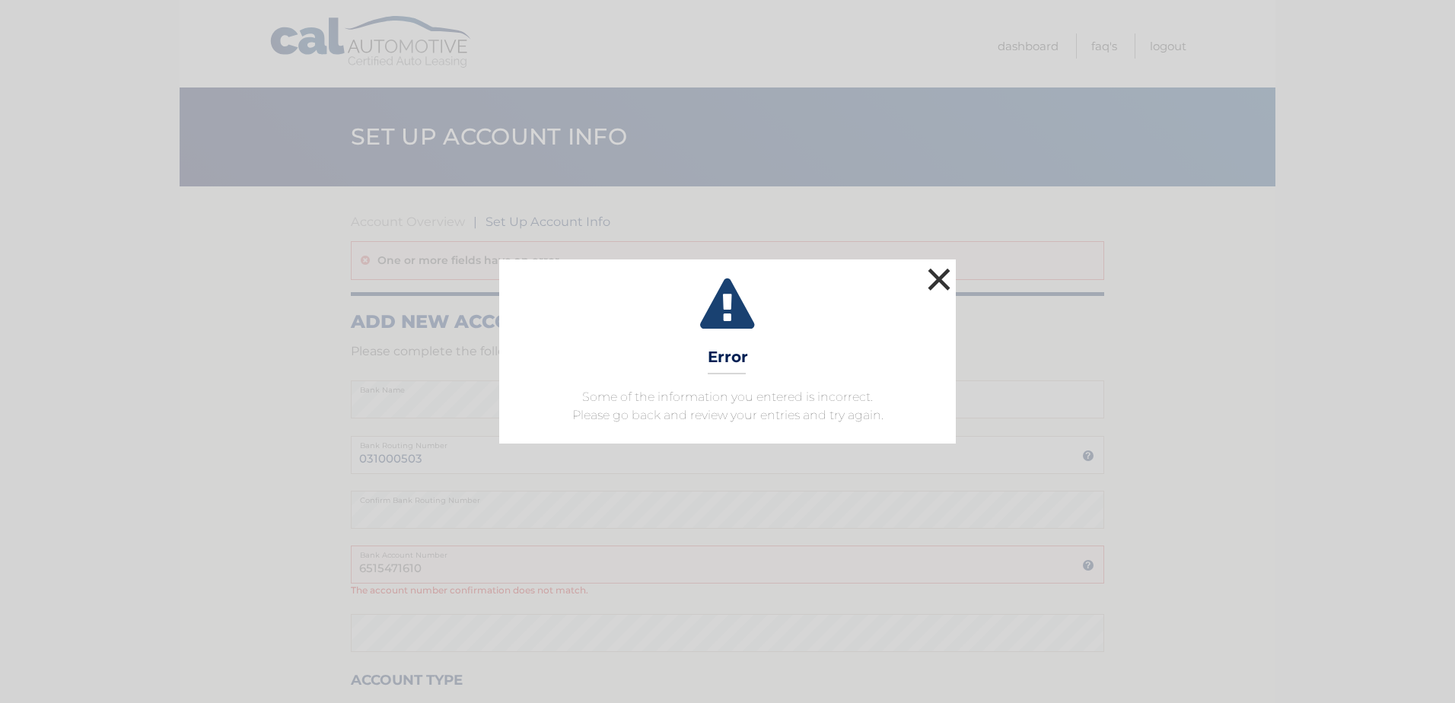
click at [936, 275] on button "×" at bounding box center [939, 279] width 30 height 30
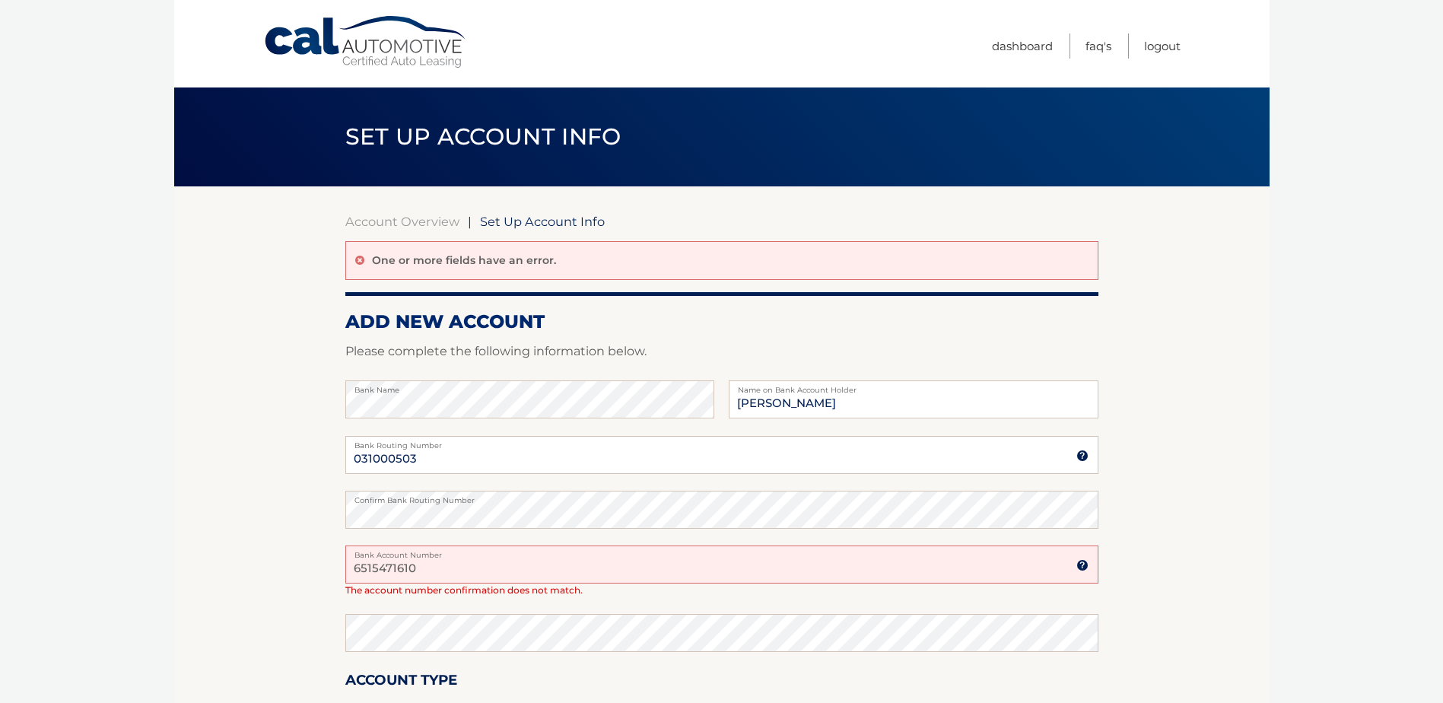
click at [441, 559] on input "6515471610" at bounding box center [721, 565] width 753 height 38
type input "6"
type input "6515471610"
drag, startPoint x: 422, startPoint y: 565, endPoint x: 339, endPoint y: 570, distance: 83.1
click at [339, 570] on section "Account Overview | Set Up Account Info One or more fields have an error. ADD NE…" at bounding box center [722, 508] width 1096 height 645
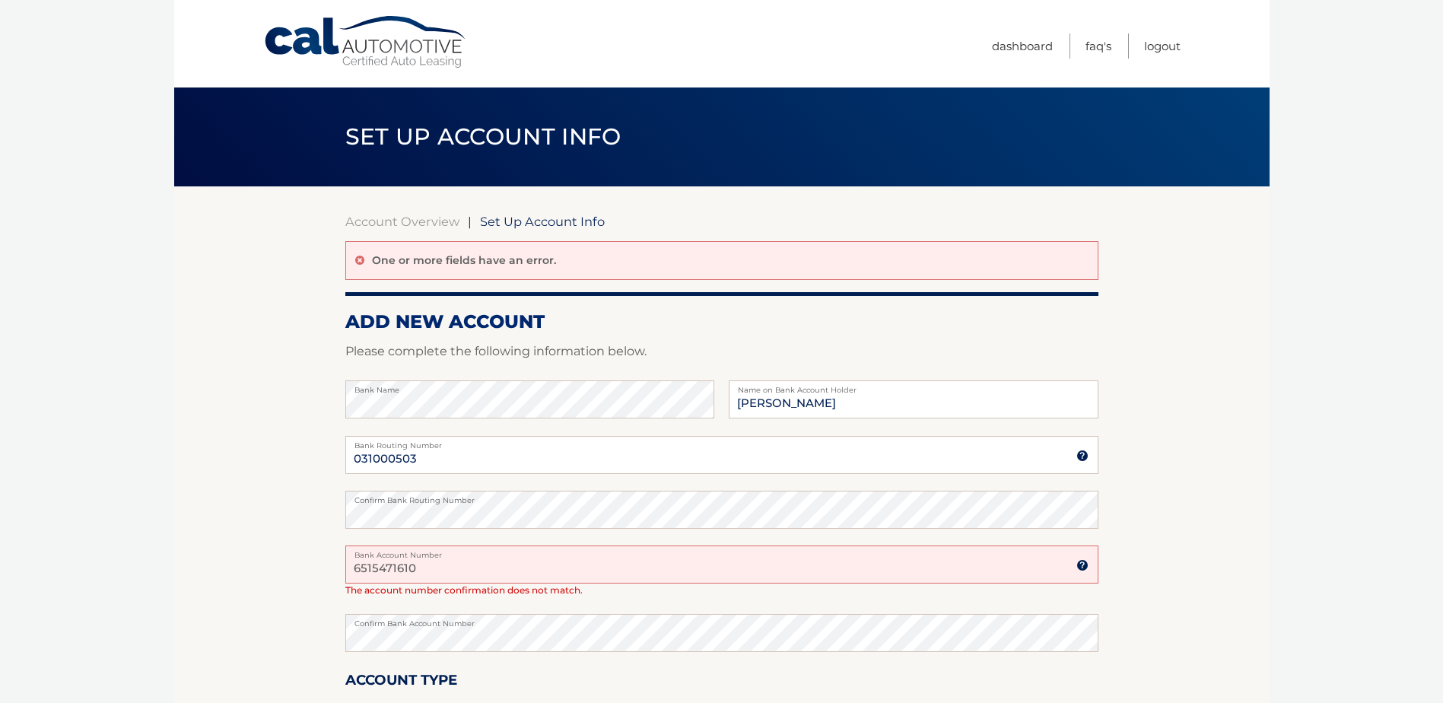
click at [1174, 536] on section "Account Overview | Set Up Account Info One or more fields have an error. ADD NE…" at bounding box center [722, 508] width 1096 height 645
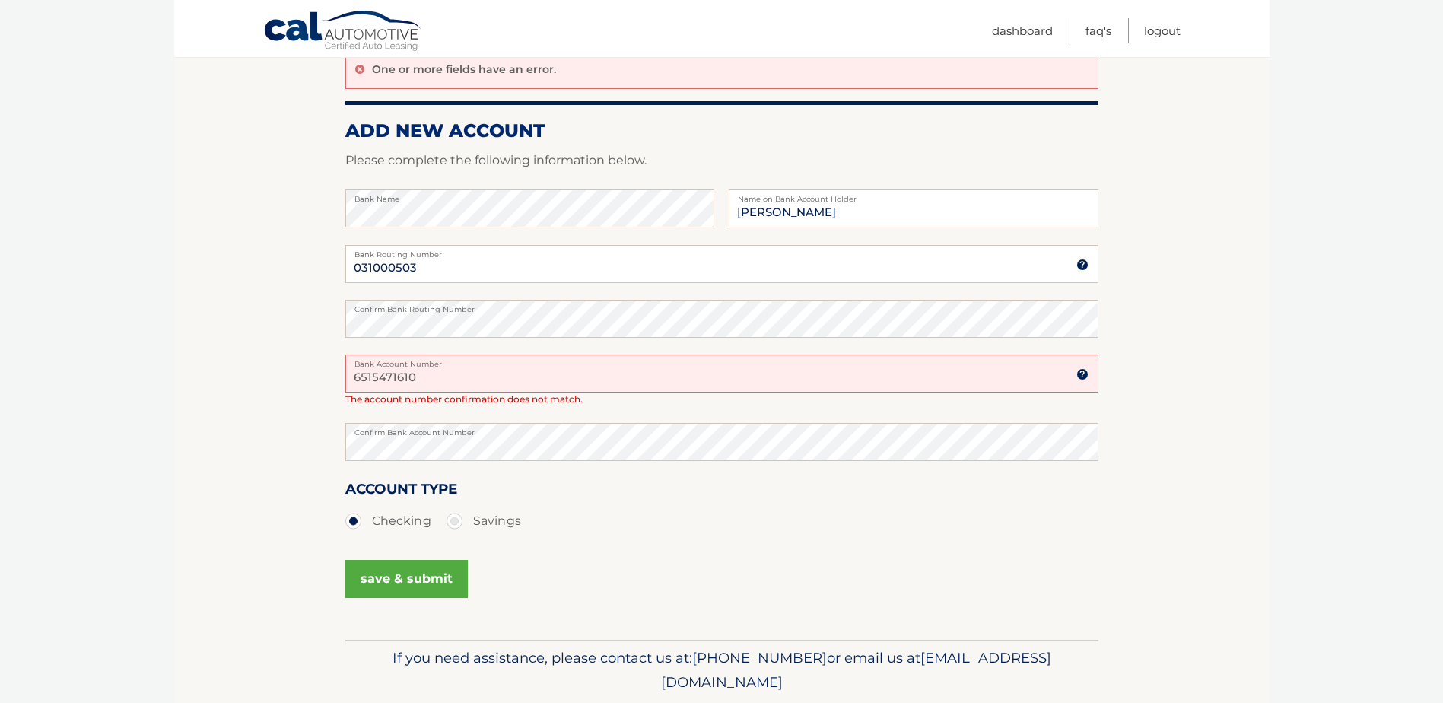
scroll to position [202, 0]
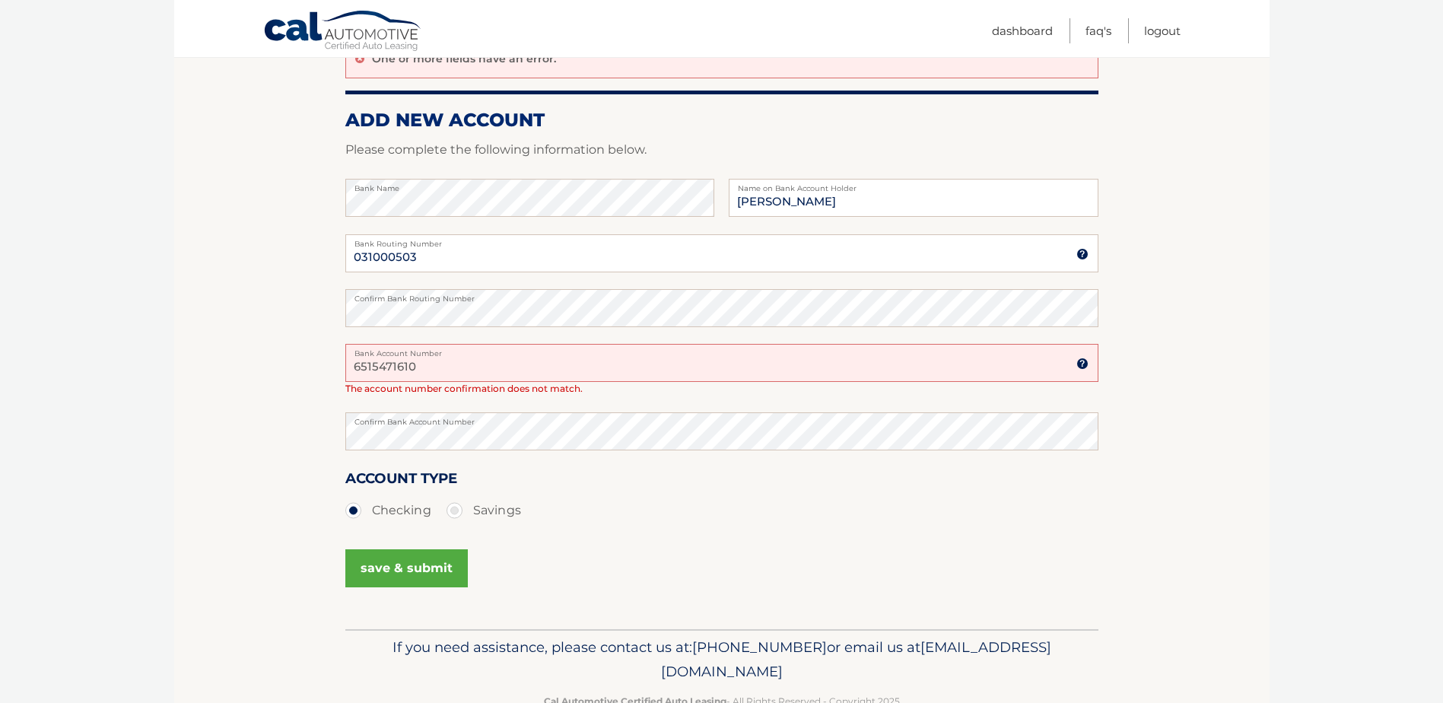
click at [399, 576] on button "save & submit" at bounding box center [406, 568] width 123 height 38
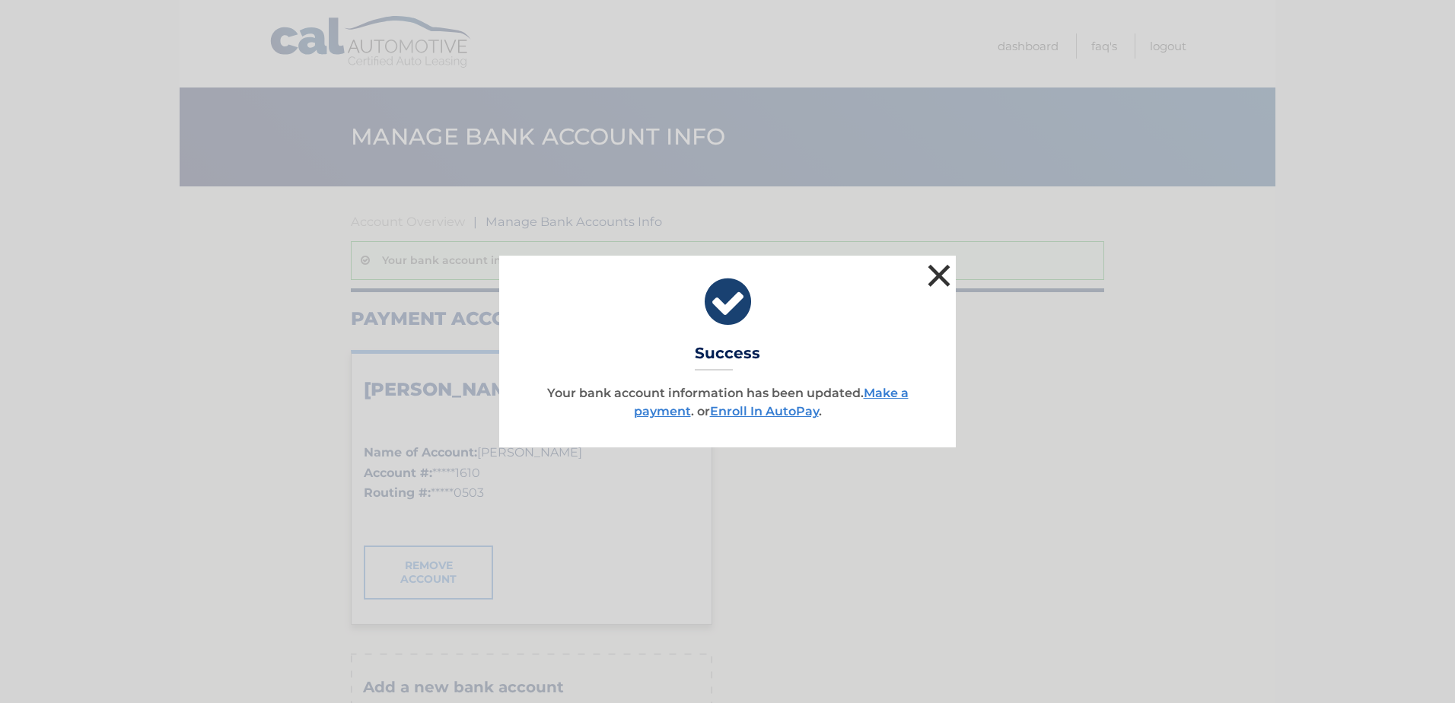
click at [937, 271] on button "×" at bounding box center [939, 275] width 30 height 30
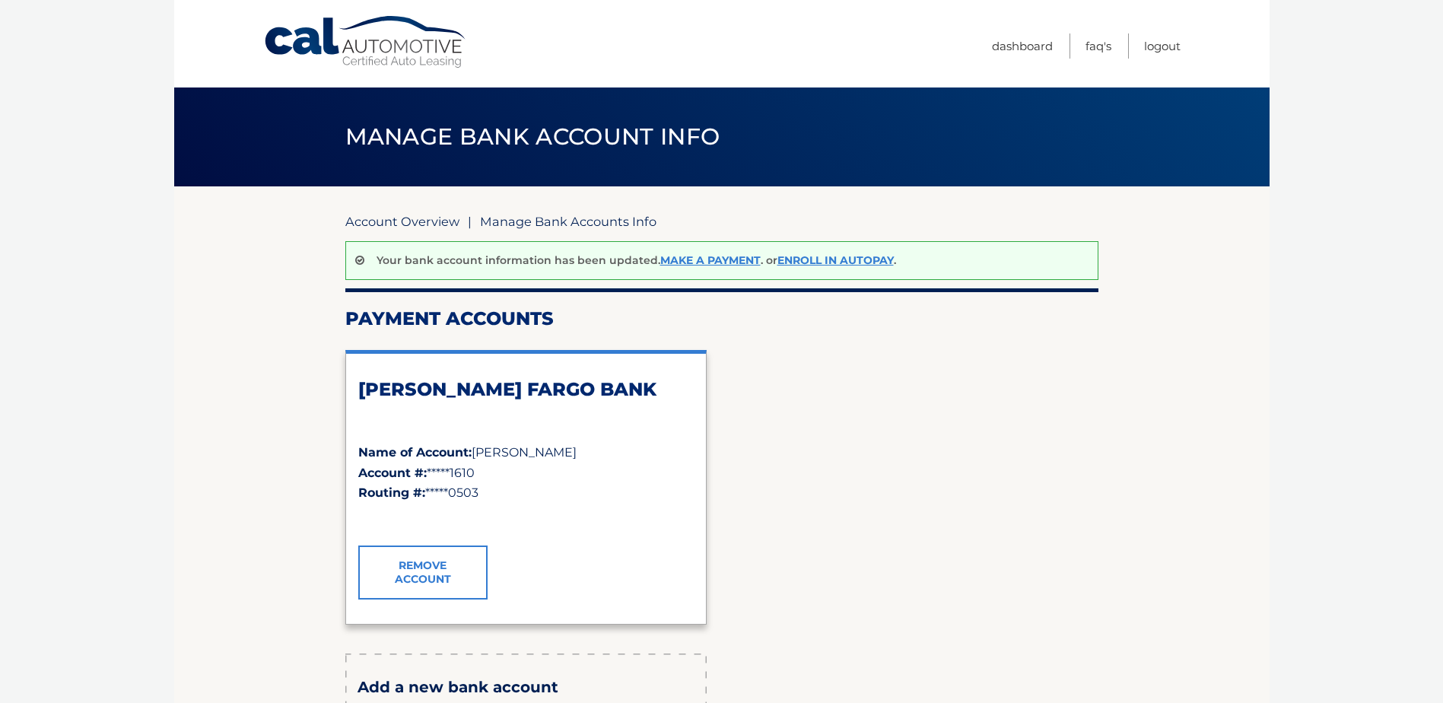
click at [402, 215] on link "Account Overview" at bounding box center [402, 221] width 114 height 15
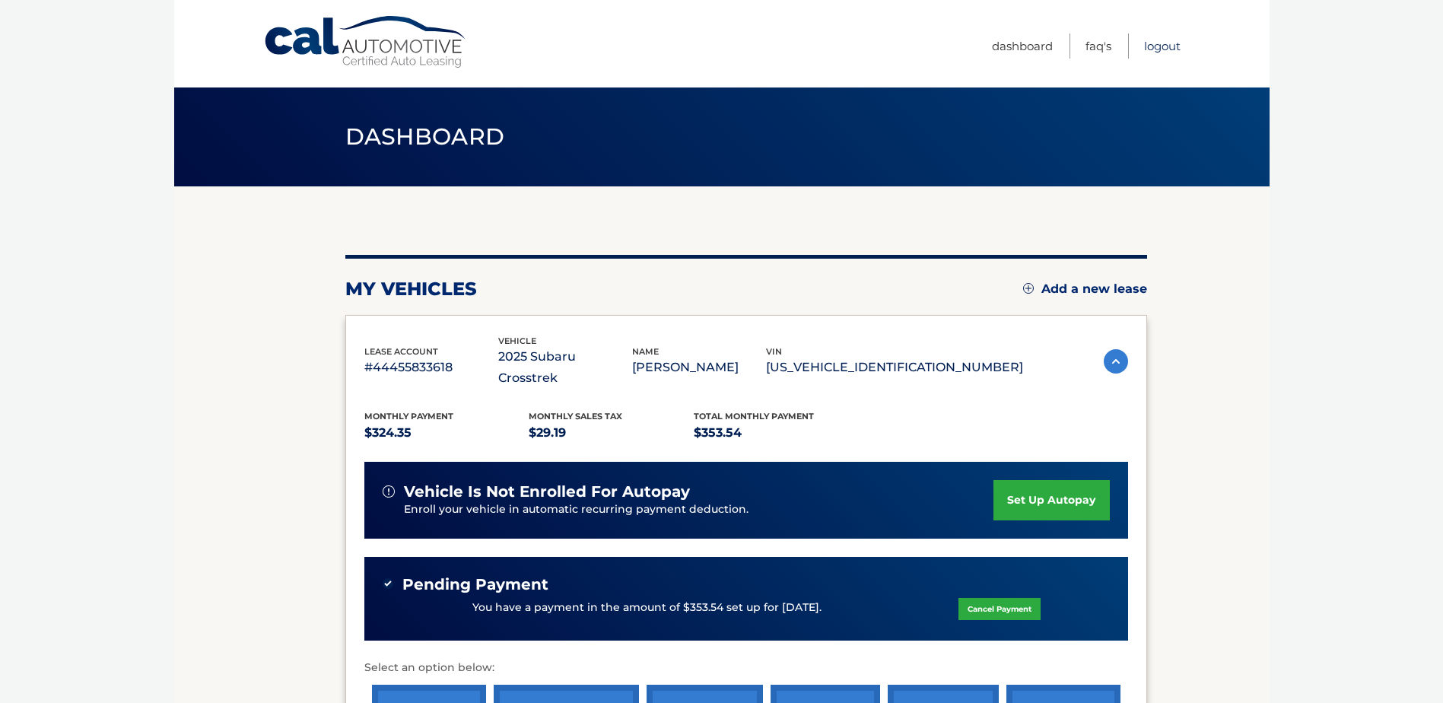
click at [1147, 51] on link "Logout" at bounding box center [1162, 45] width 37 height 25
